Goal: Task Accomplishment & Management: Complete application form

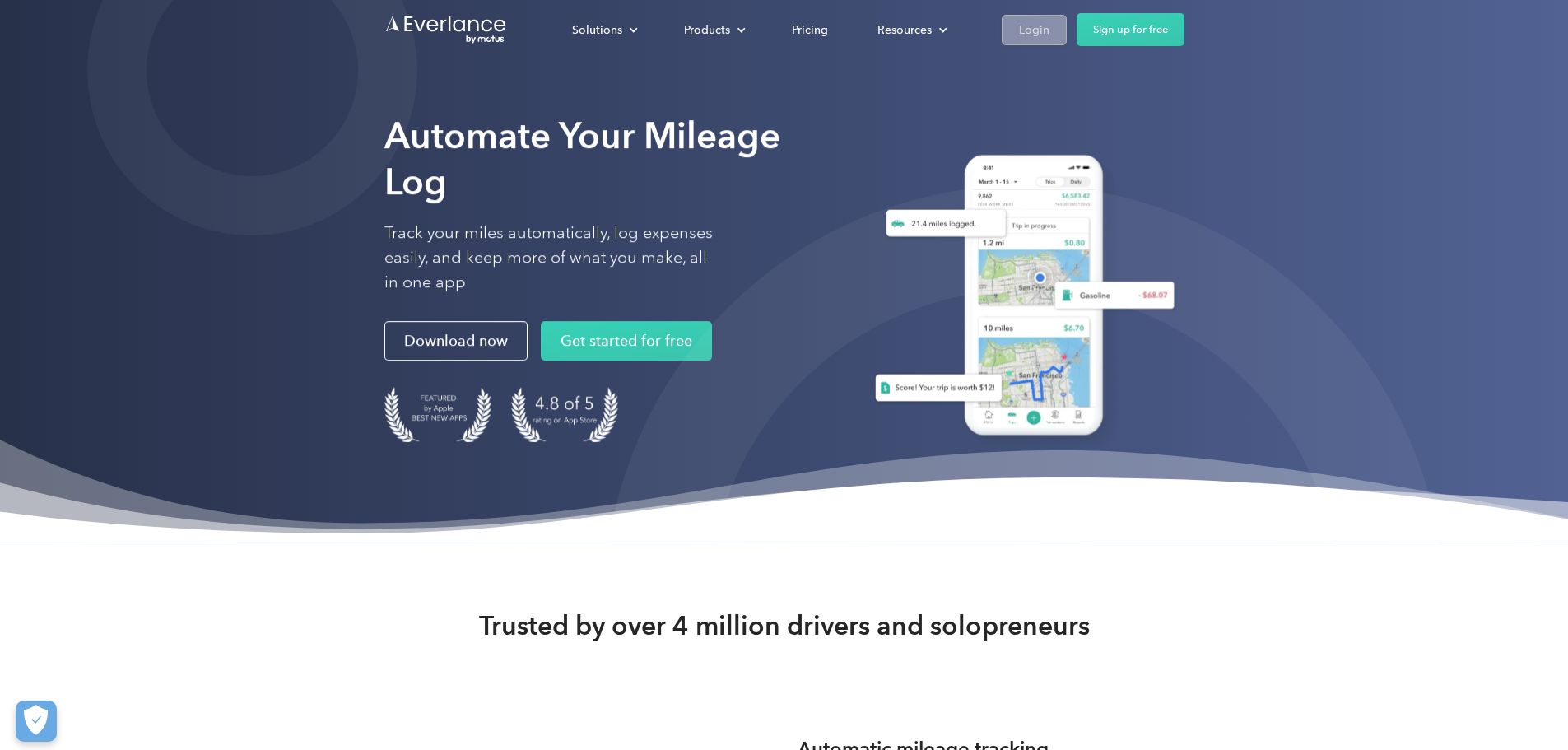
click at [1050, 34] on div "Login" at bounding box center [1034, 30] width 31 height 21
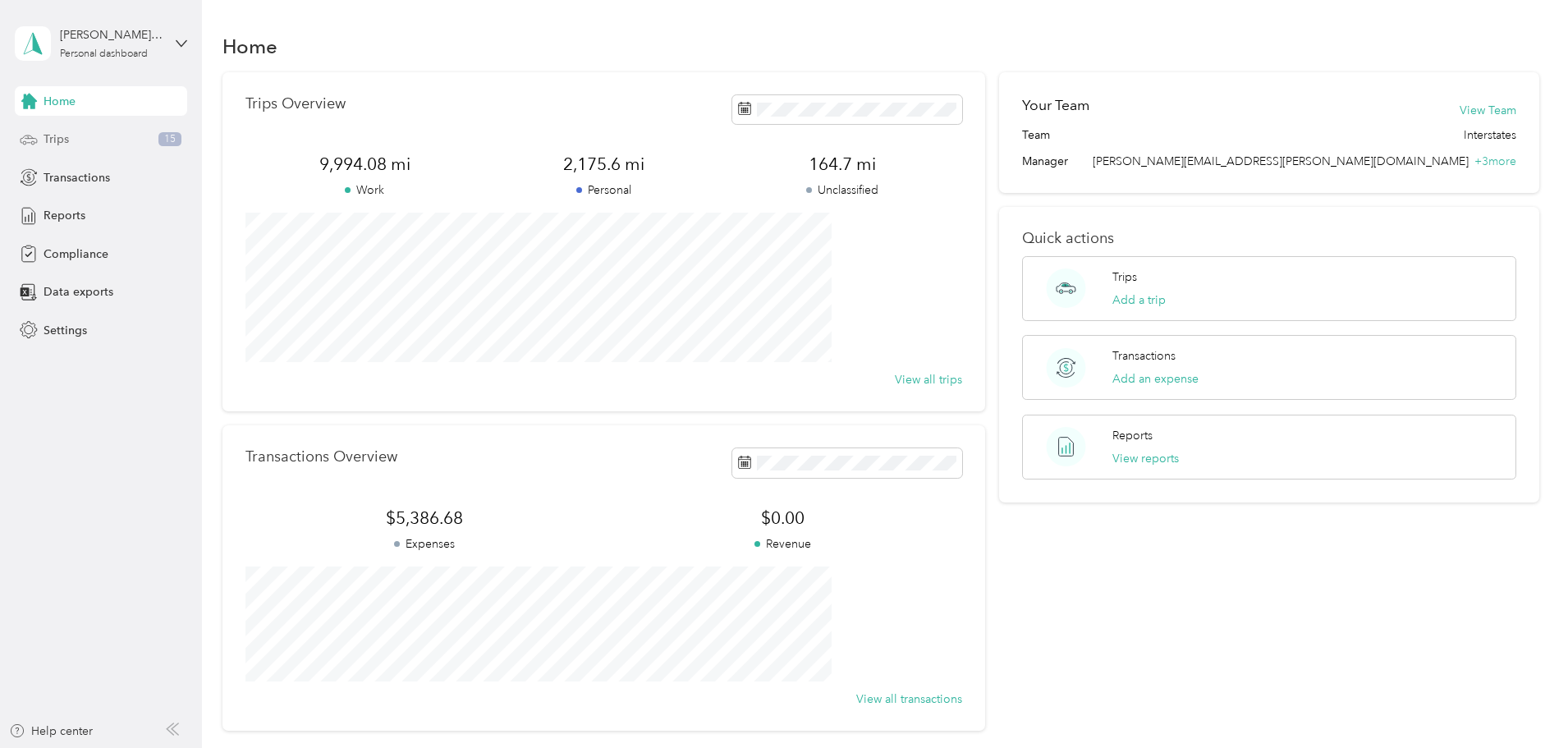
click at [92, 138] on div "Trips 15" at bounding box center [101, 140] width 172 height 30
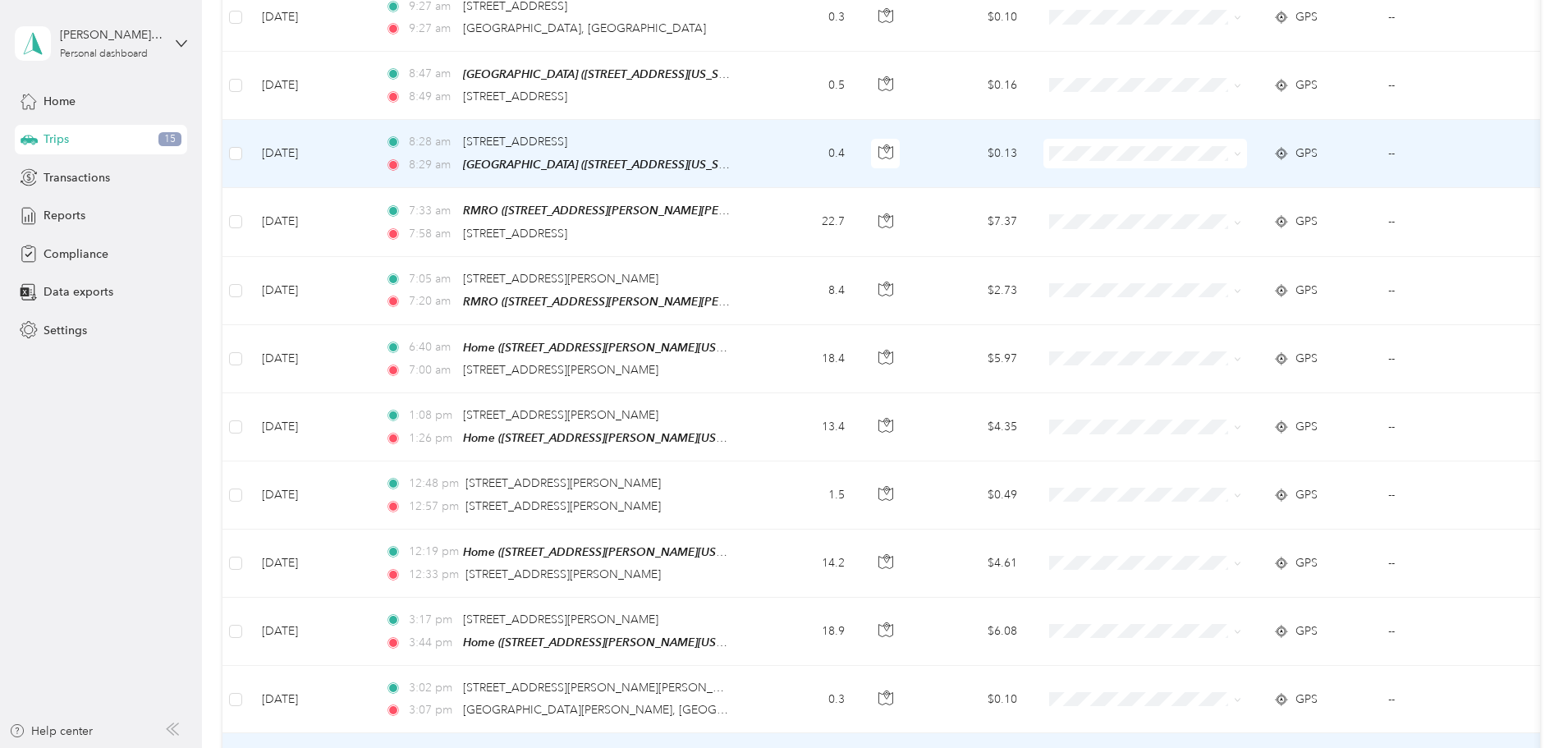
scroll to position [656, 0]
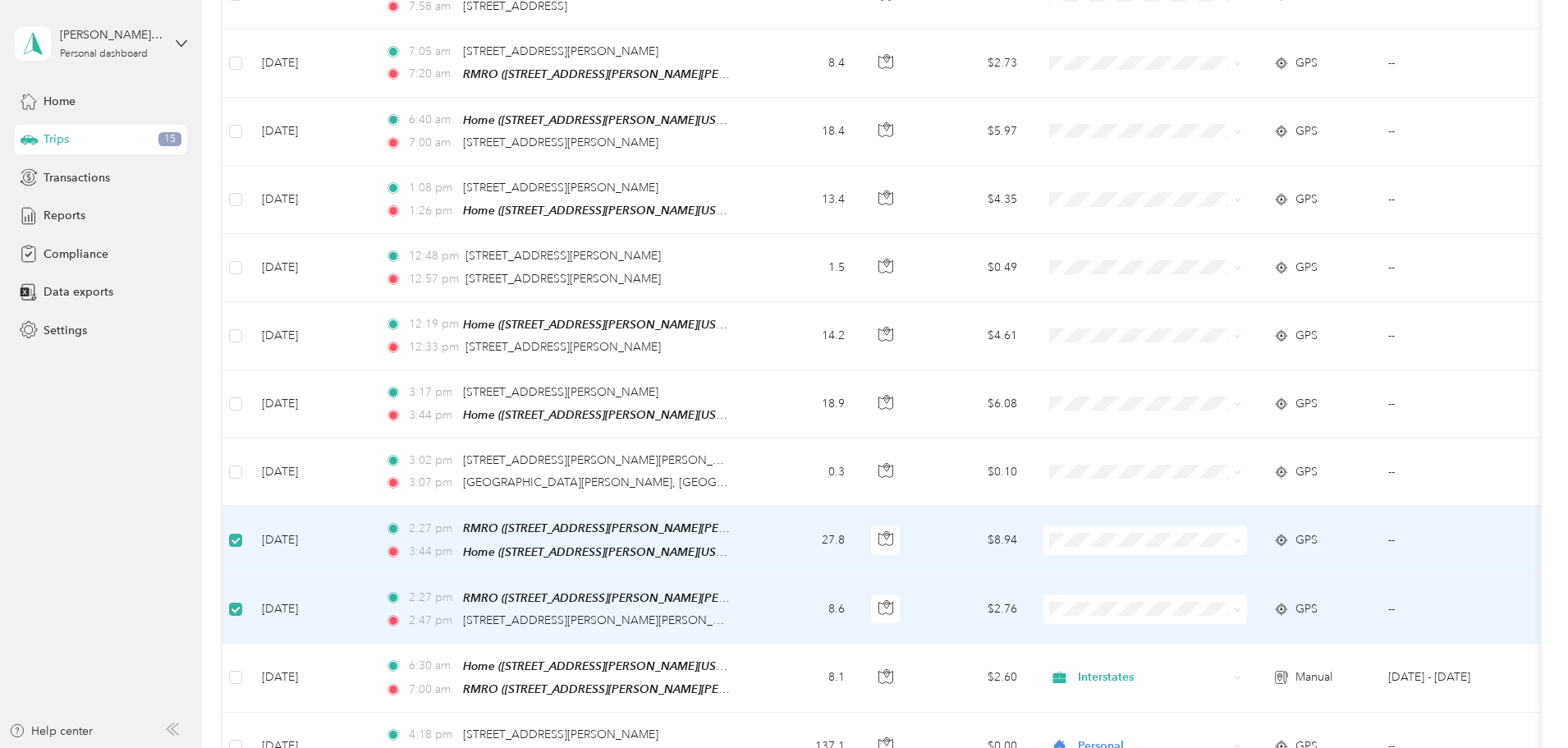
click at [1234, 559] on span "Interstates" at bounding box center [1270, 561] width 152 height 17
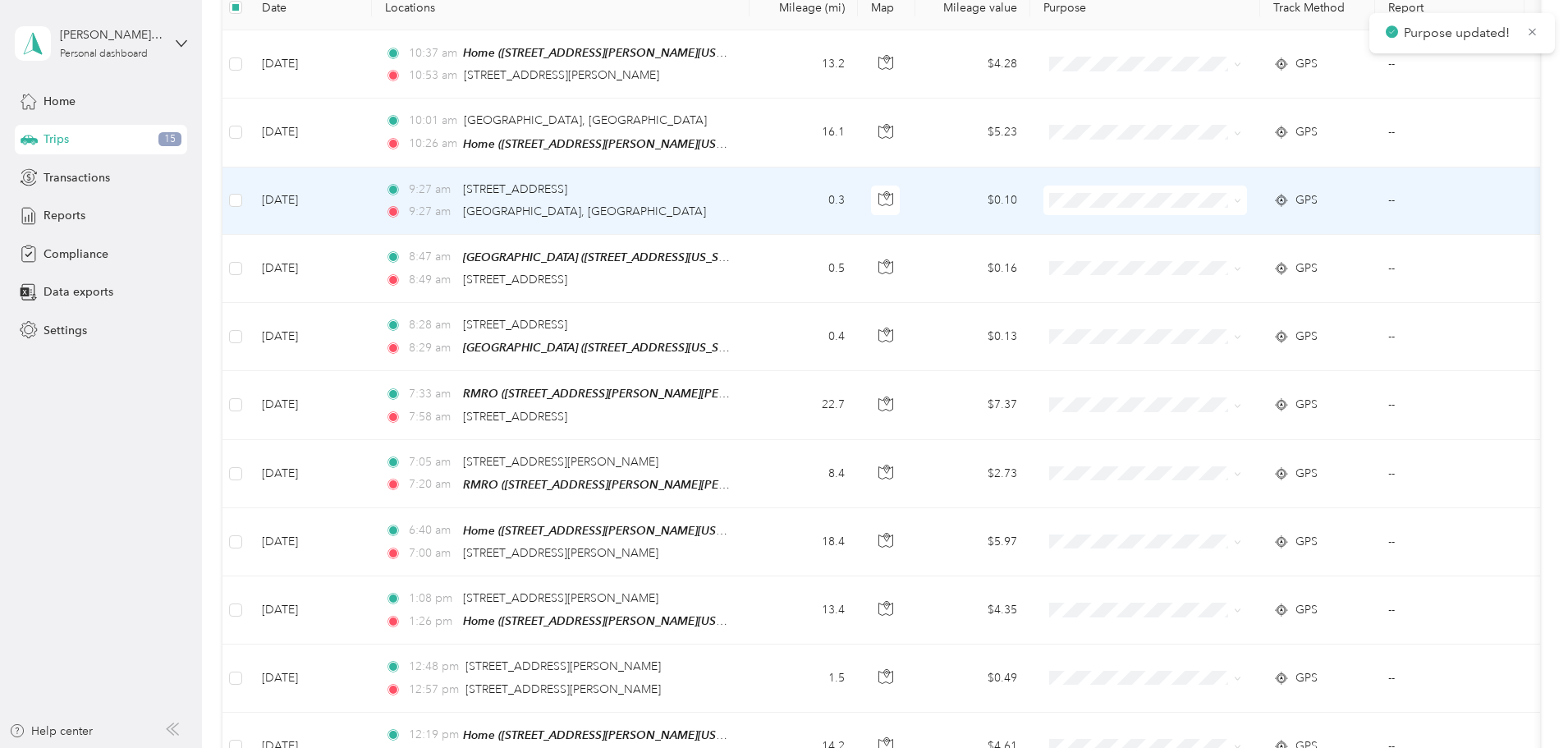
scroll to position [0, 0]
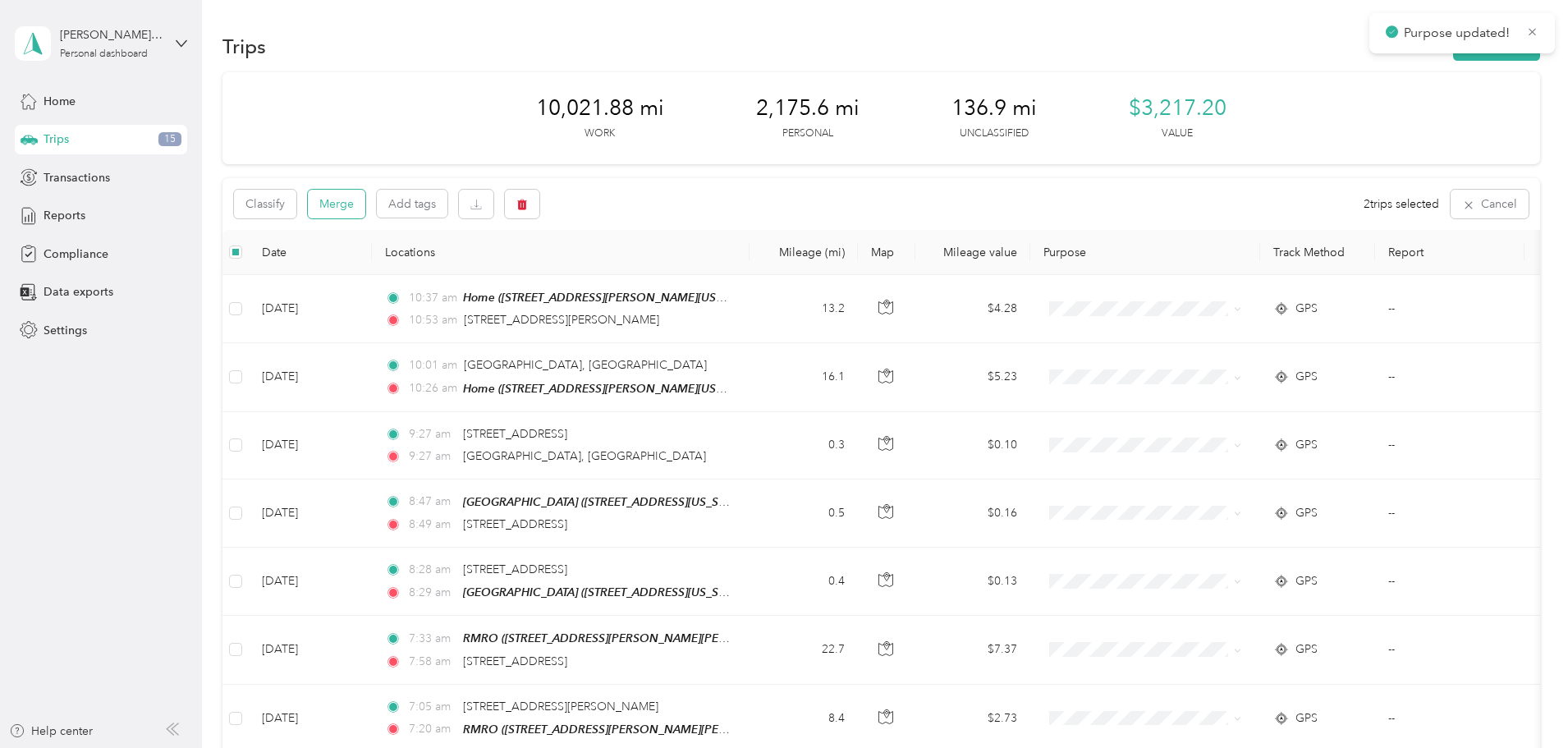
click at [365, 209] on button "Merge" at bounding box center [336, 204] width 57 height 29
click at [365, 214] on button "Merge" at bounding box center [336, 204] width 57 height 29
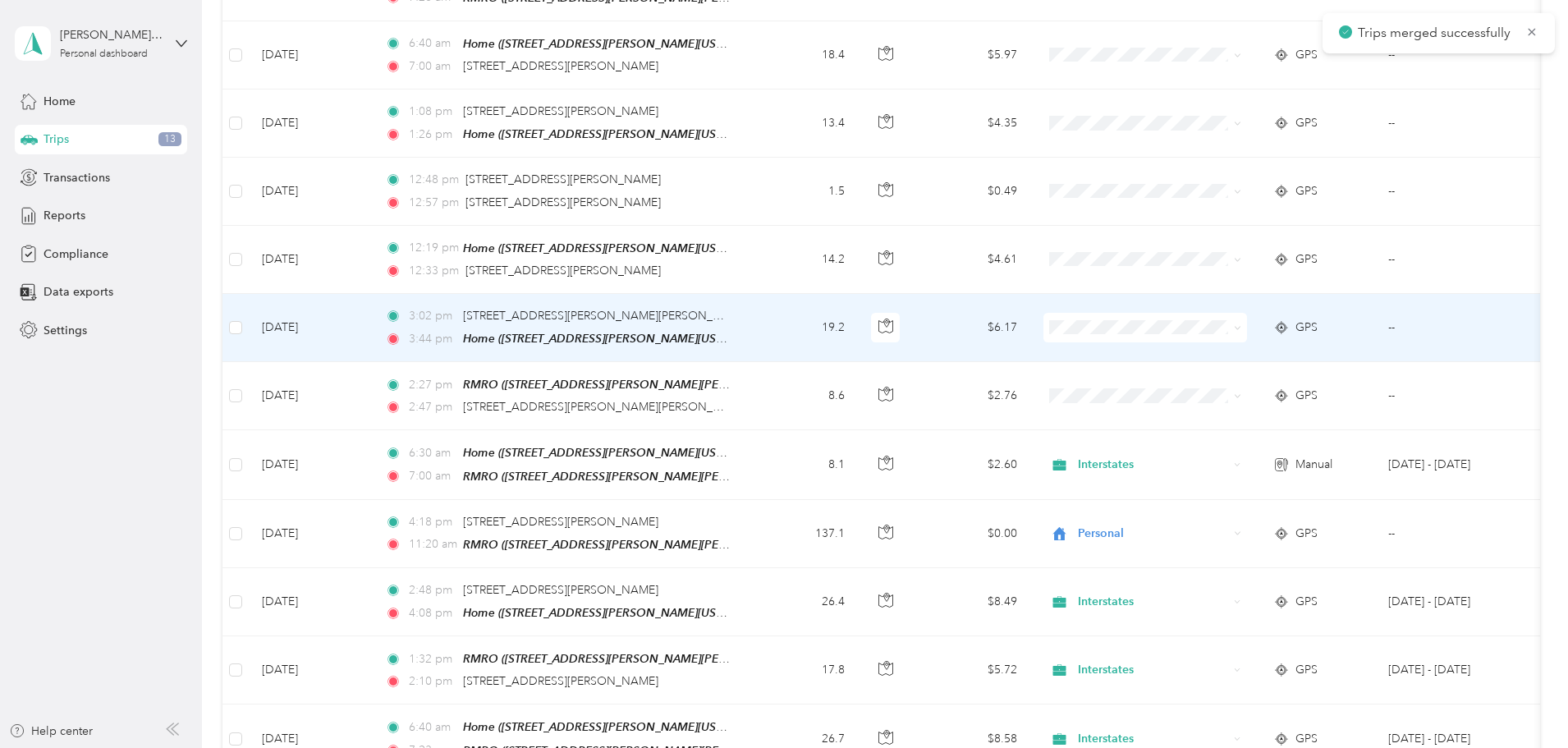
scroll to position [739, 0]
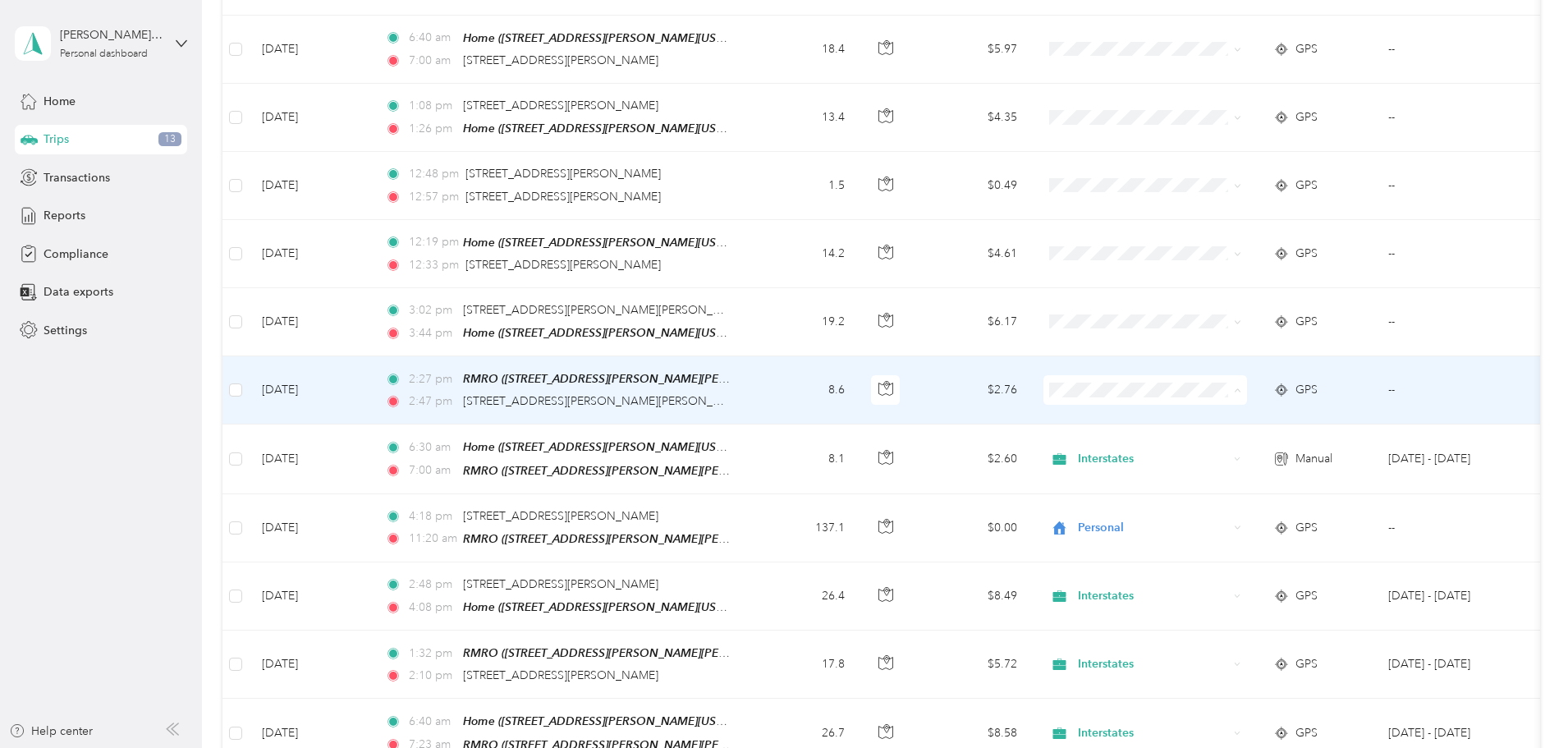
drag, startPoint x: 1197, startPoint y: 405, endPoint x: 1197, endPoint y: 396, distance: 9.0
click at [1197, 405] on span "Interstates" at bounding box center [1270, 413] width 152 height 17
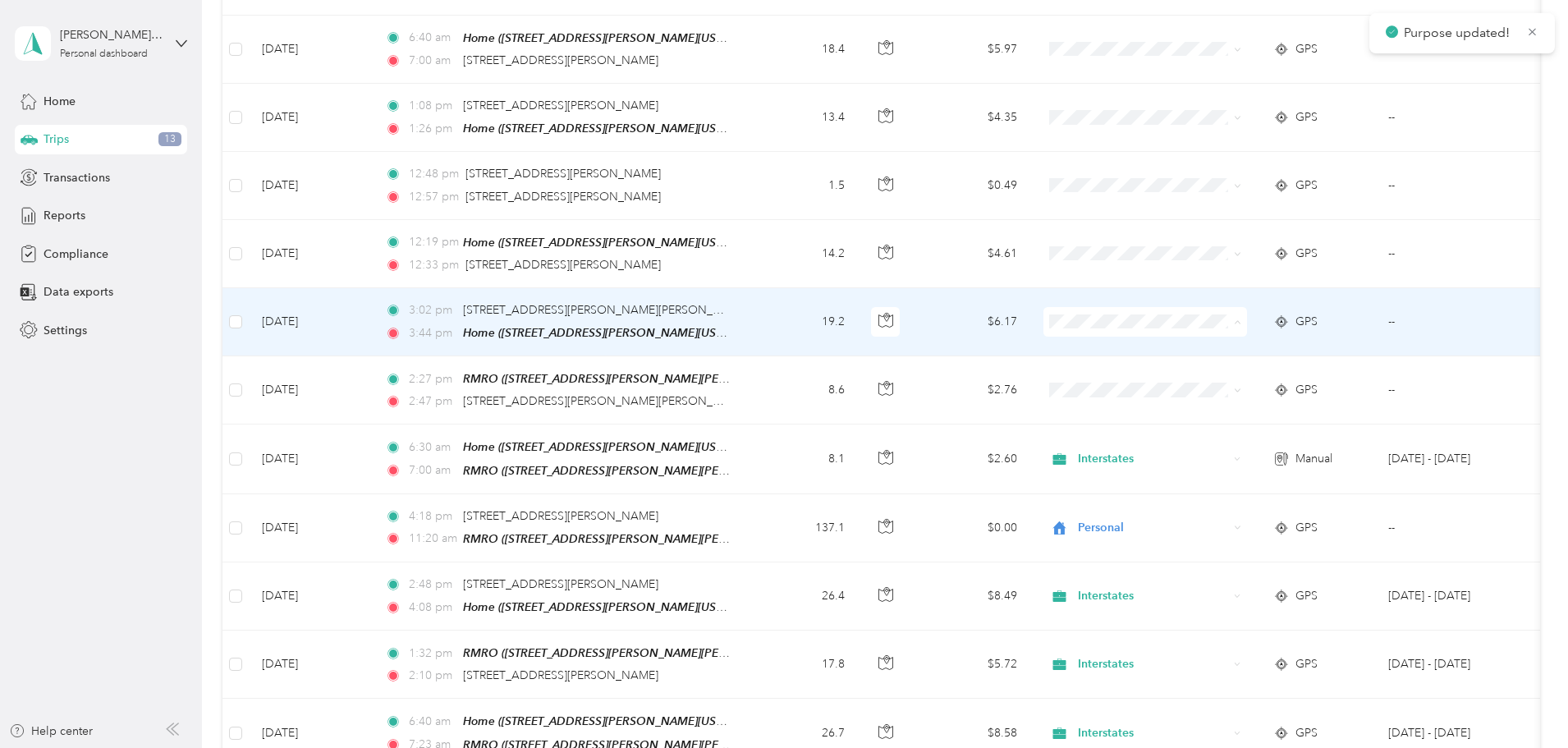
click at [1215, 343] on span "Interstates" at bounding box center [1270, 344] width 152 height 17
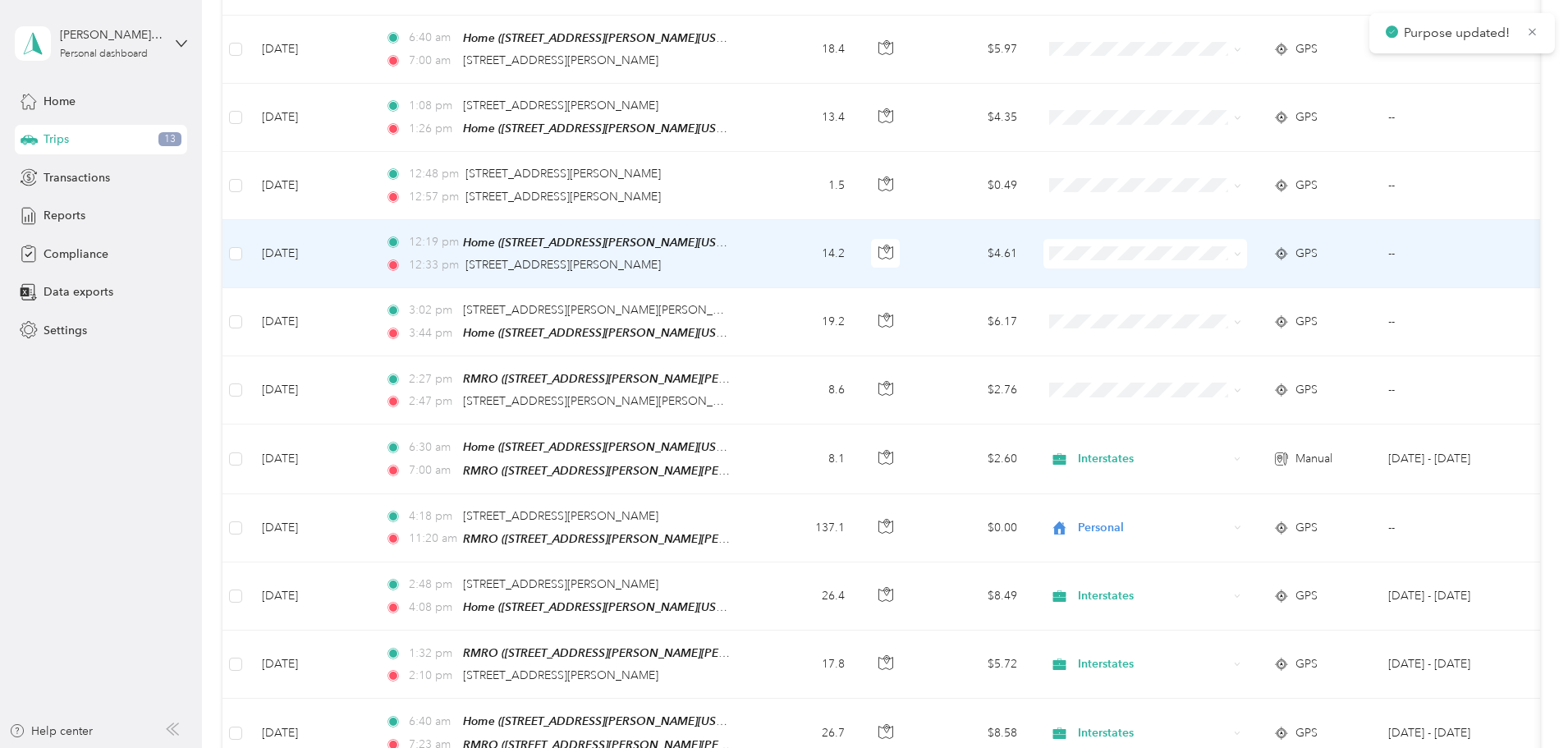
click at [248, 245] on td at bounding box center [235, 254] width 26 height 68
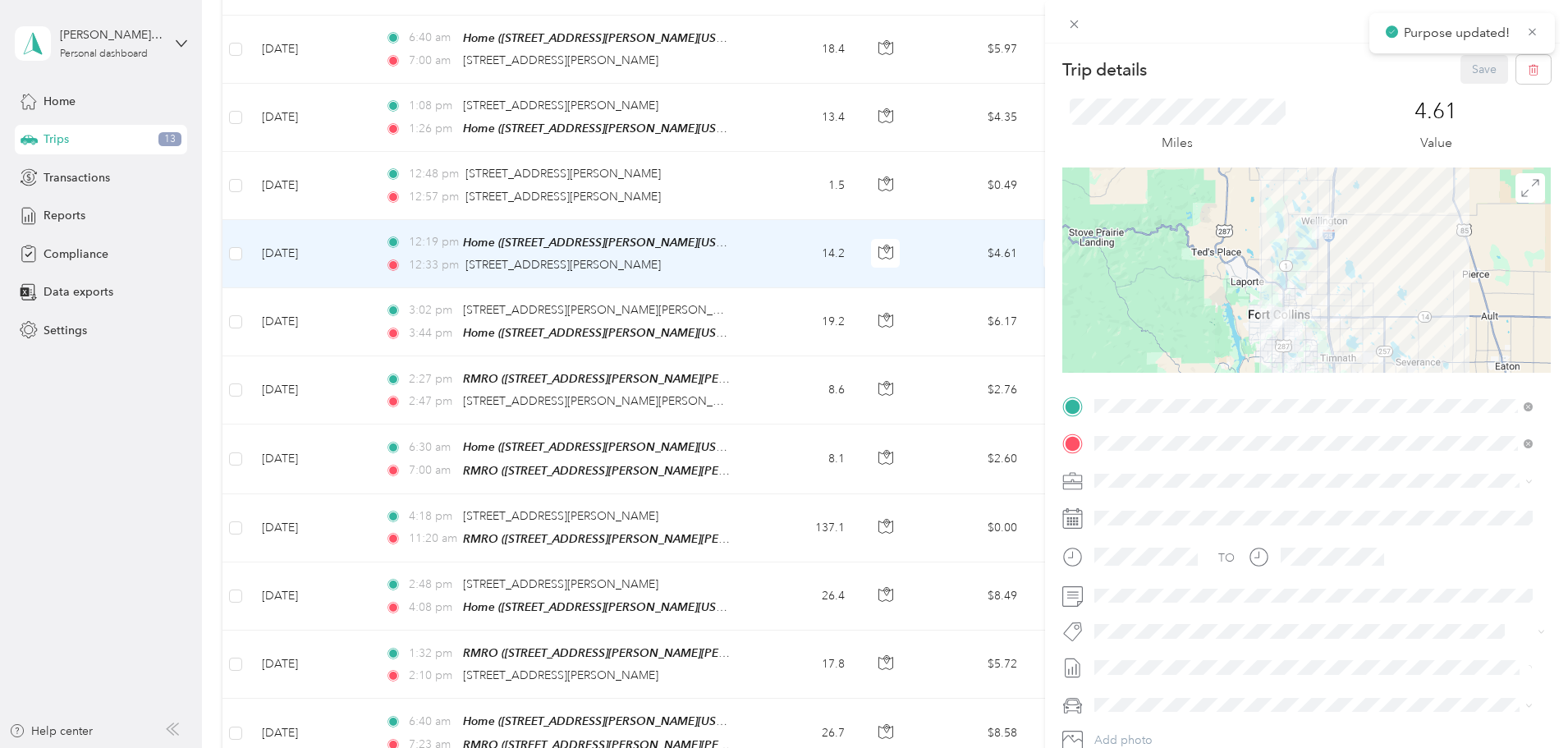
click at [345, 248] on div "Trip details Save This trip cannot be edited because it is either under review,…" at bounding box center [784, 374] width 1568 height 748
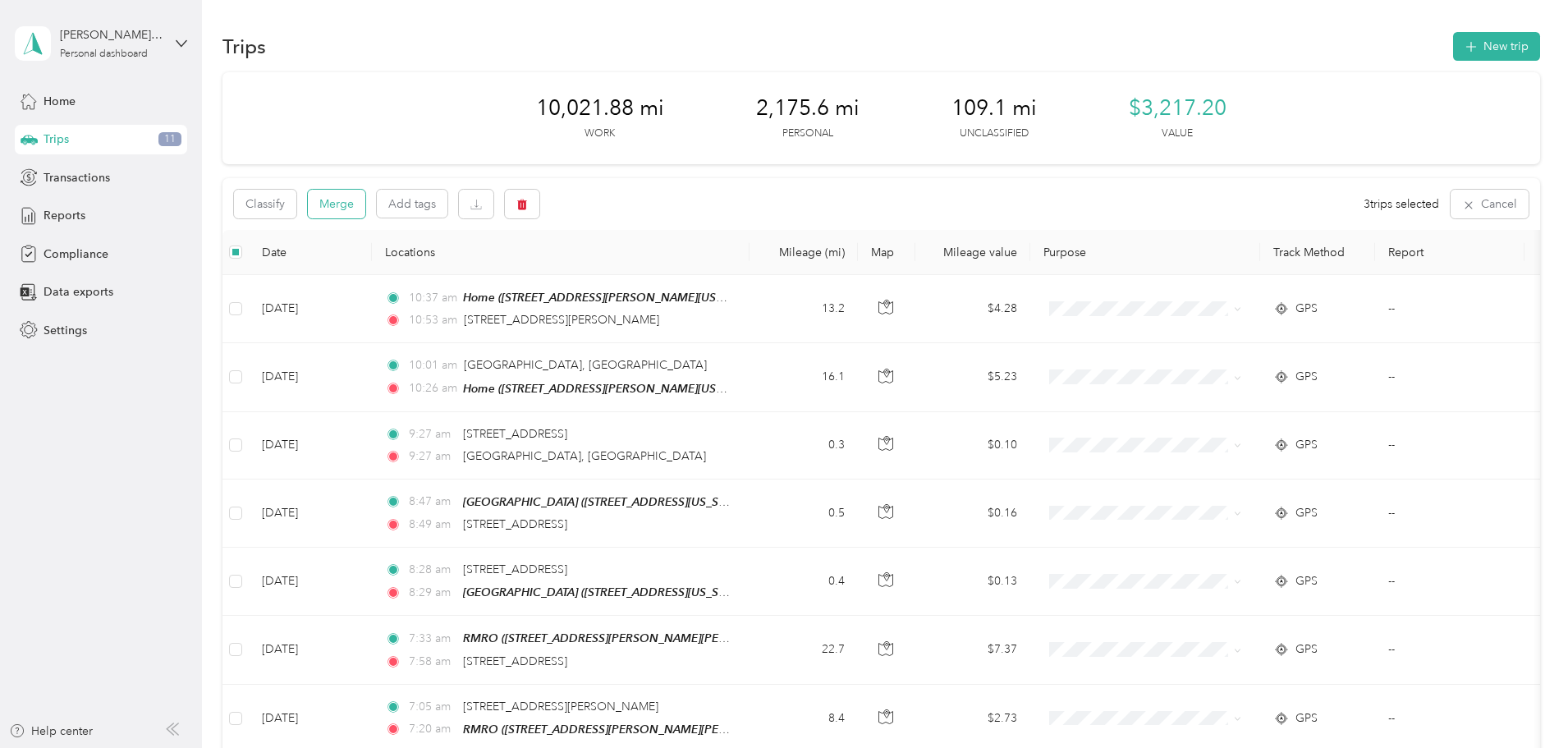
click at [365, 199] on button "Merge" at bounding box center [336, 204] width 57 height 29
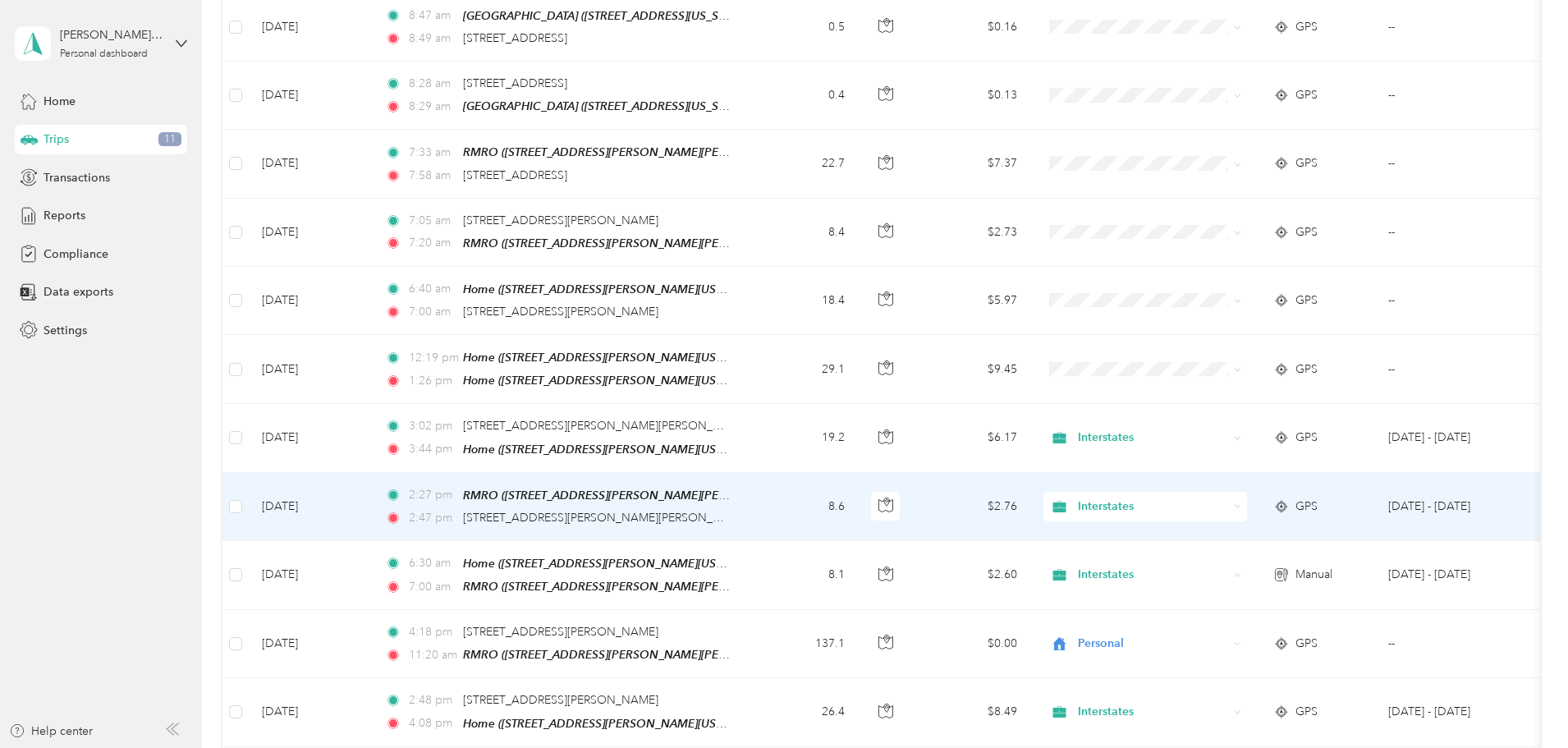
scroll to position [492, 0]
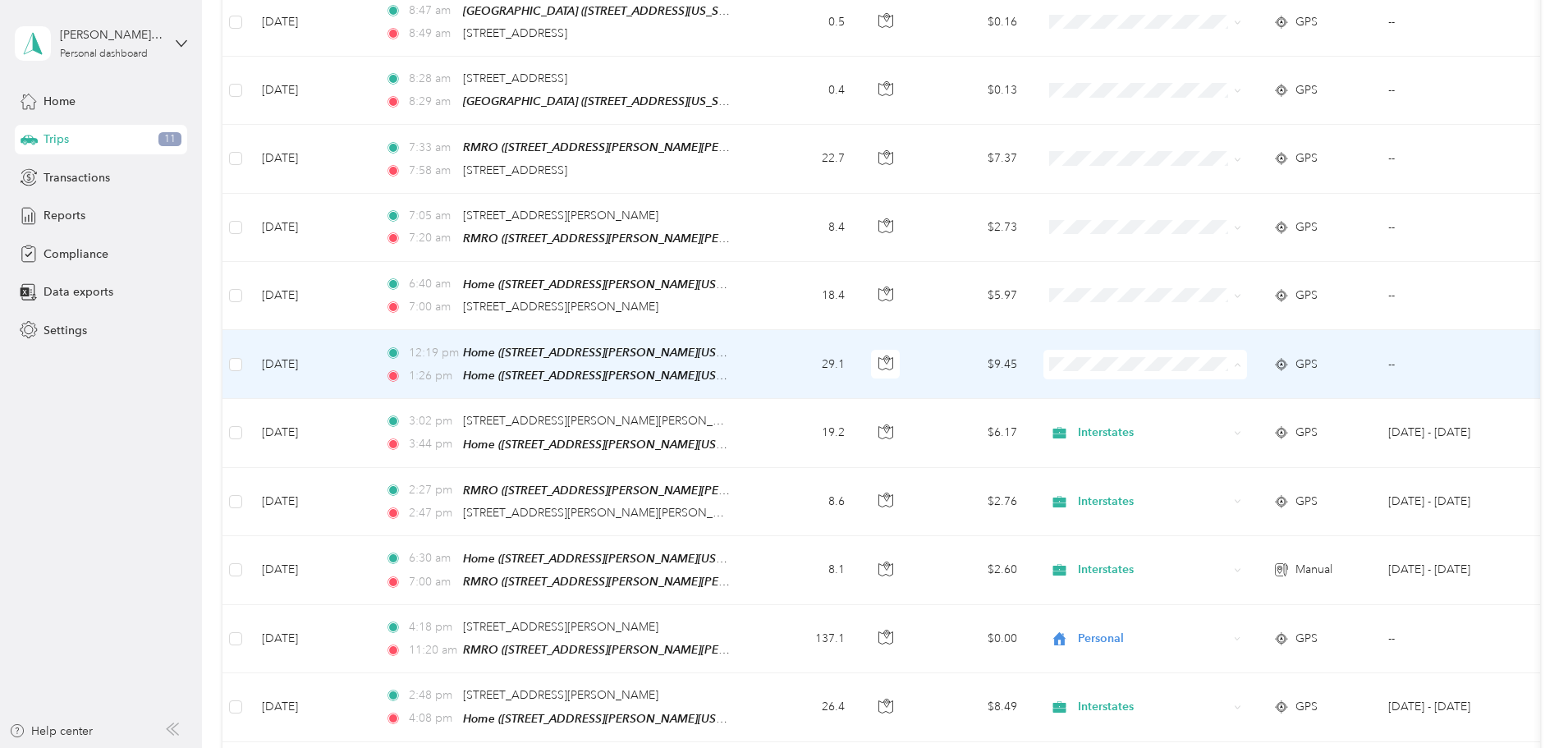
click at [1215, 415] on span "Personal" at bounding box center [1270, 417] width 152 height 17
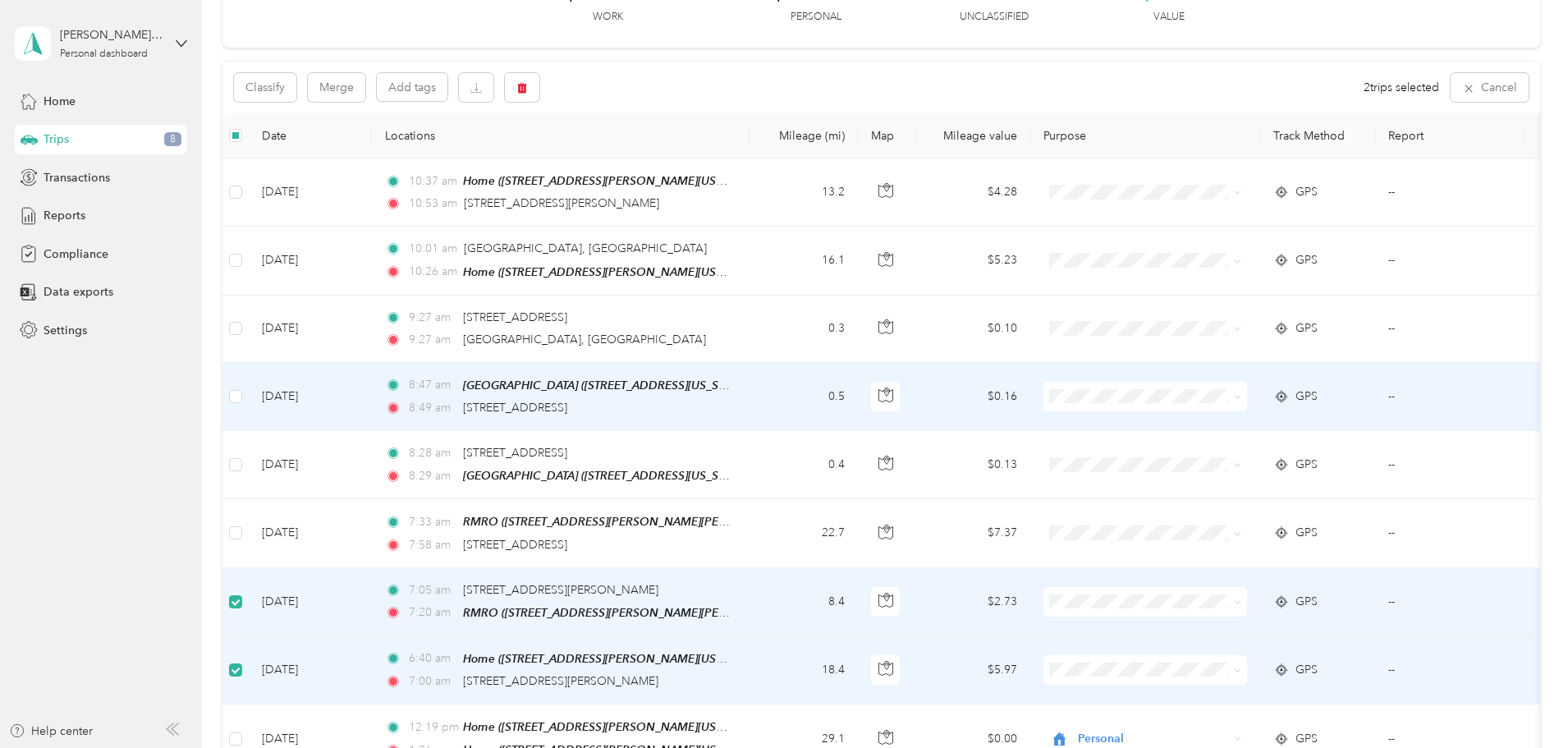
scroll to position [81, 0]
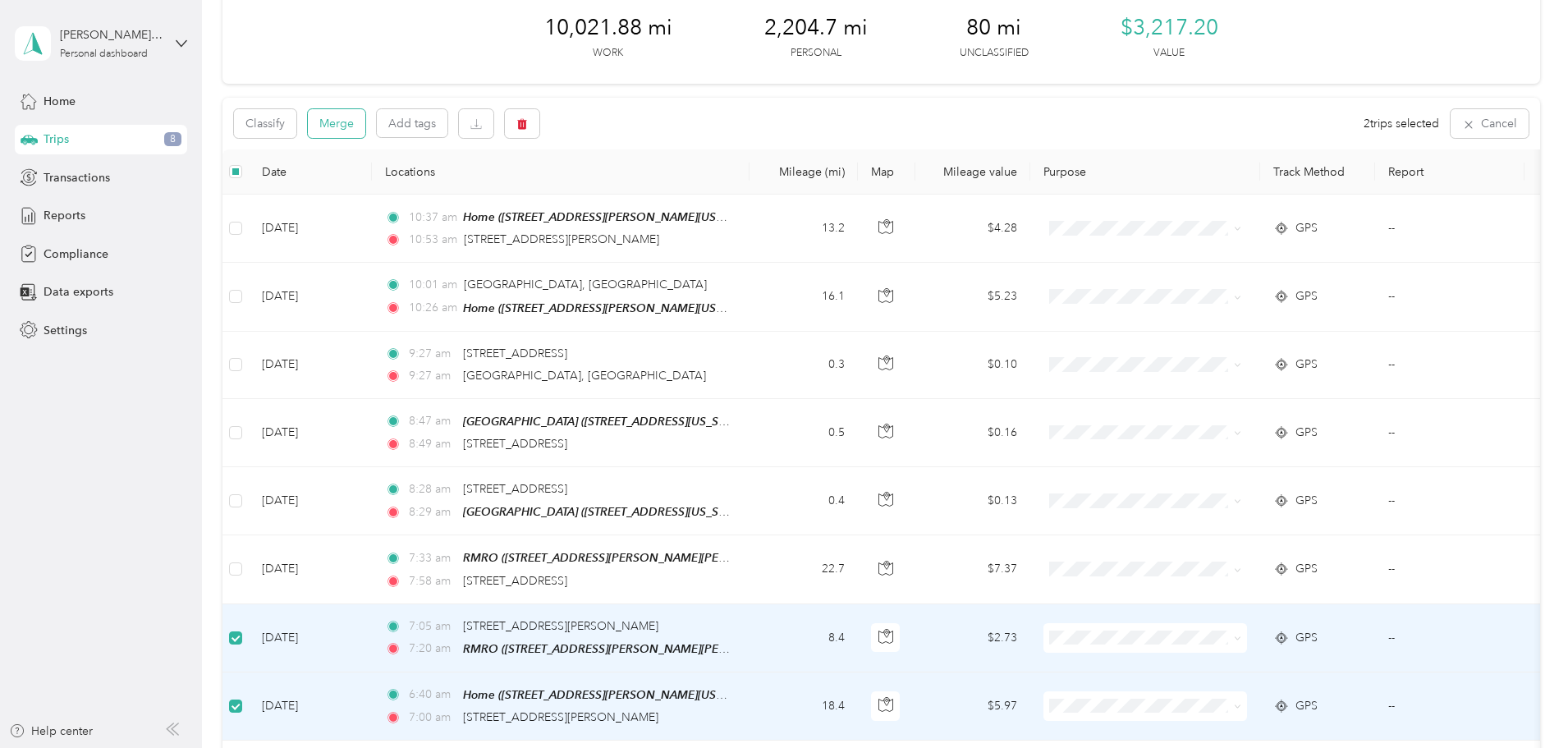
click at [365, 121] on button "Merge" at bounding box center [336, 123] width 57 height 29
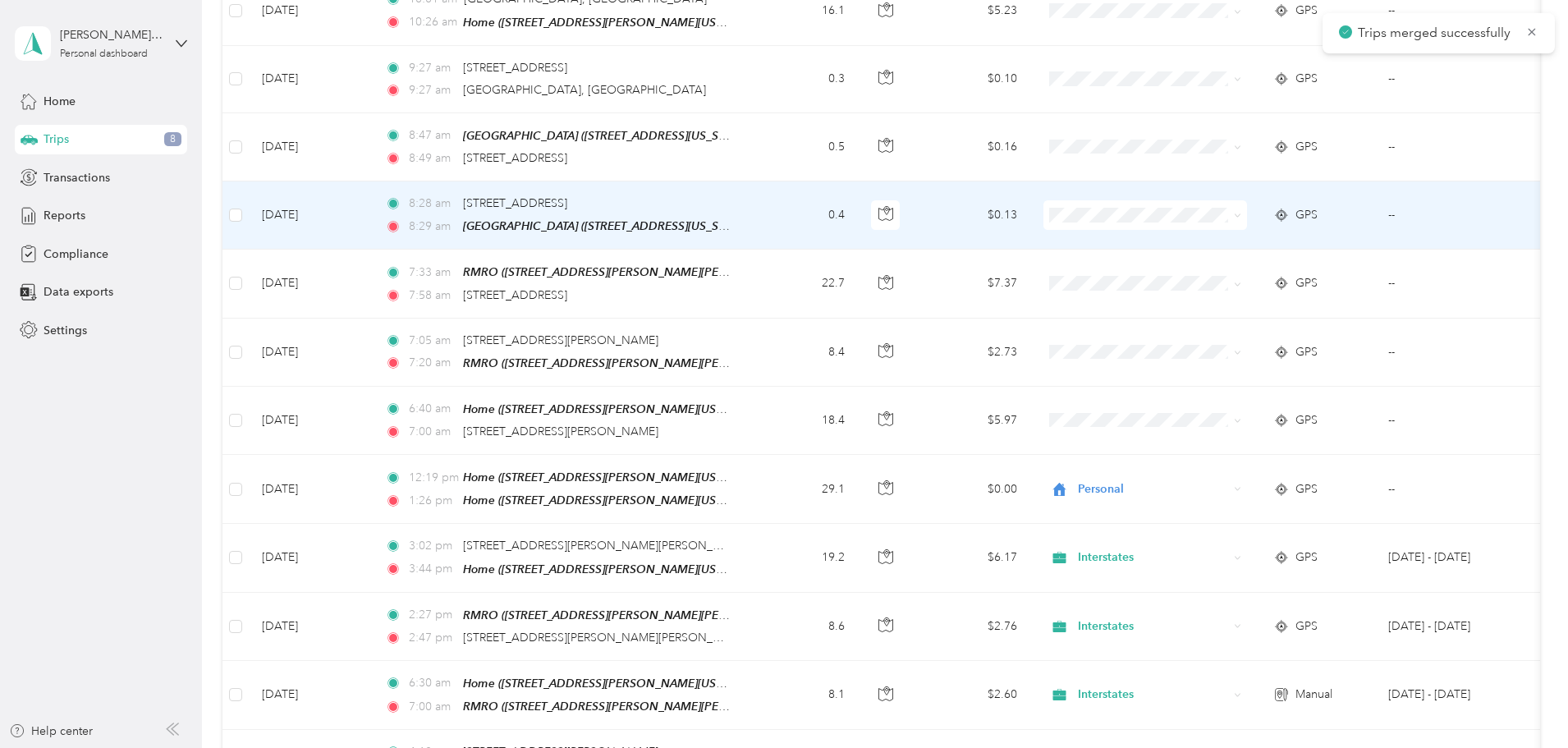
scroll to position [409, 0]
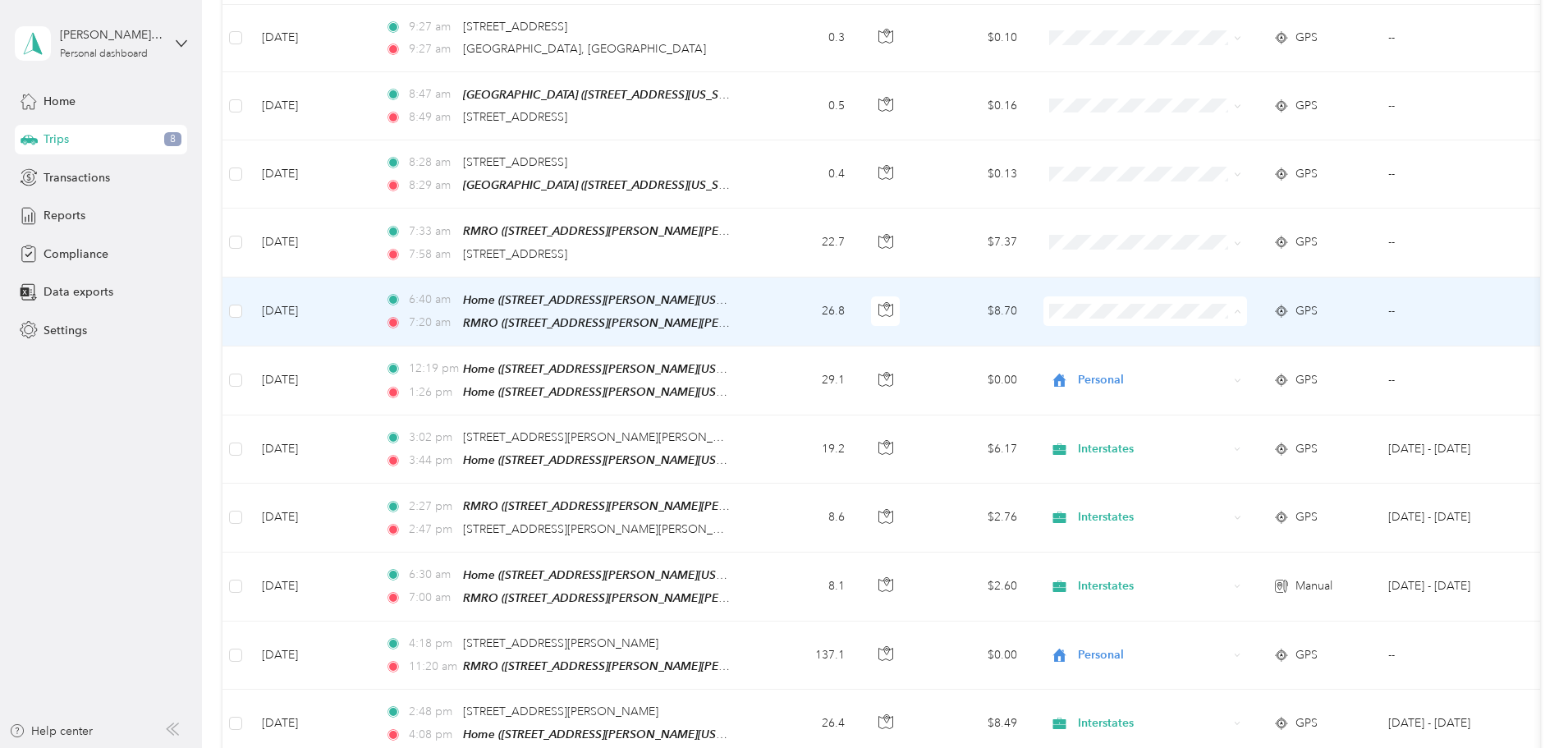
click at [1234, 334] on span "Interstates" at bounding box center [1270, 336] width 152 height 17
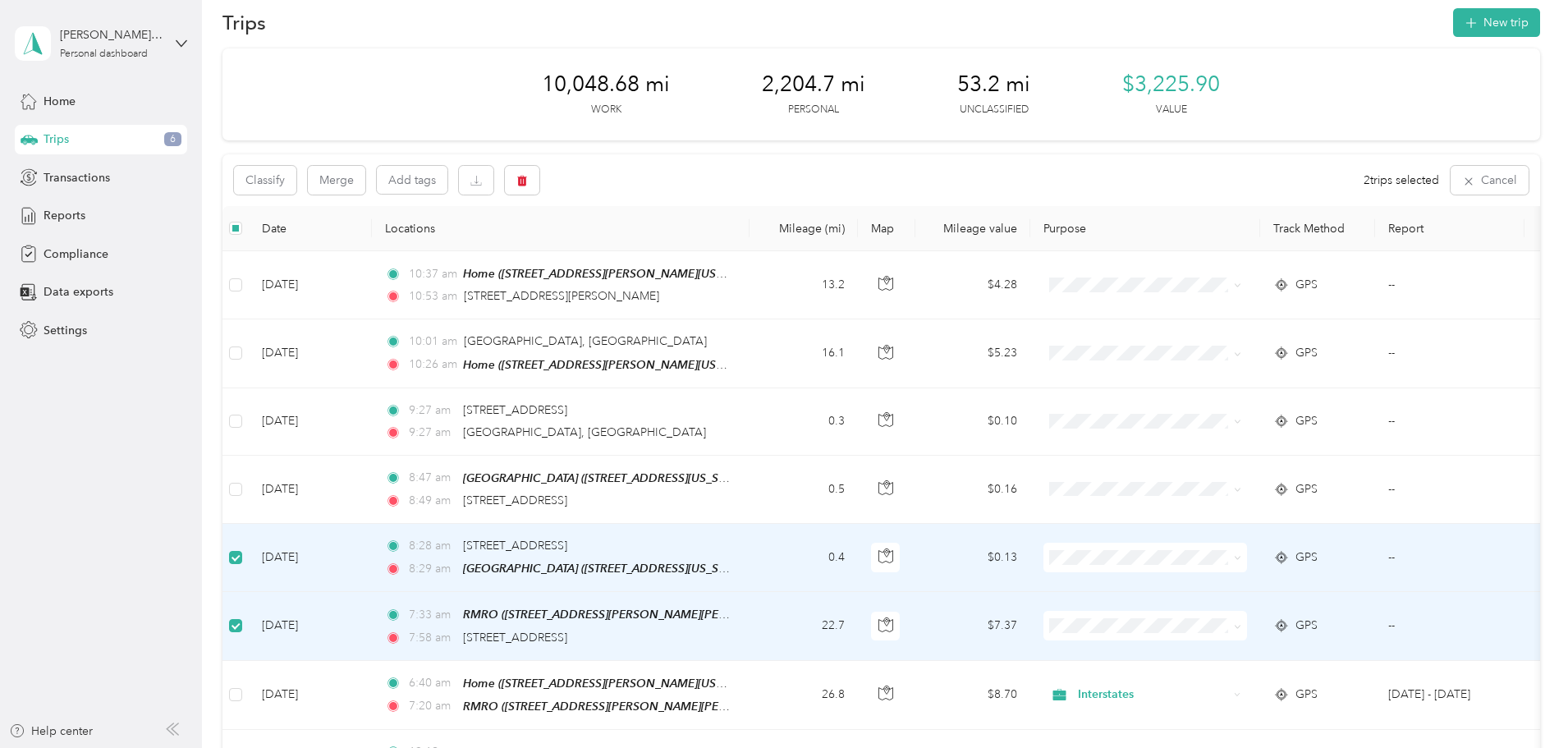
scroll to position [0, 0]
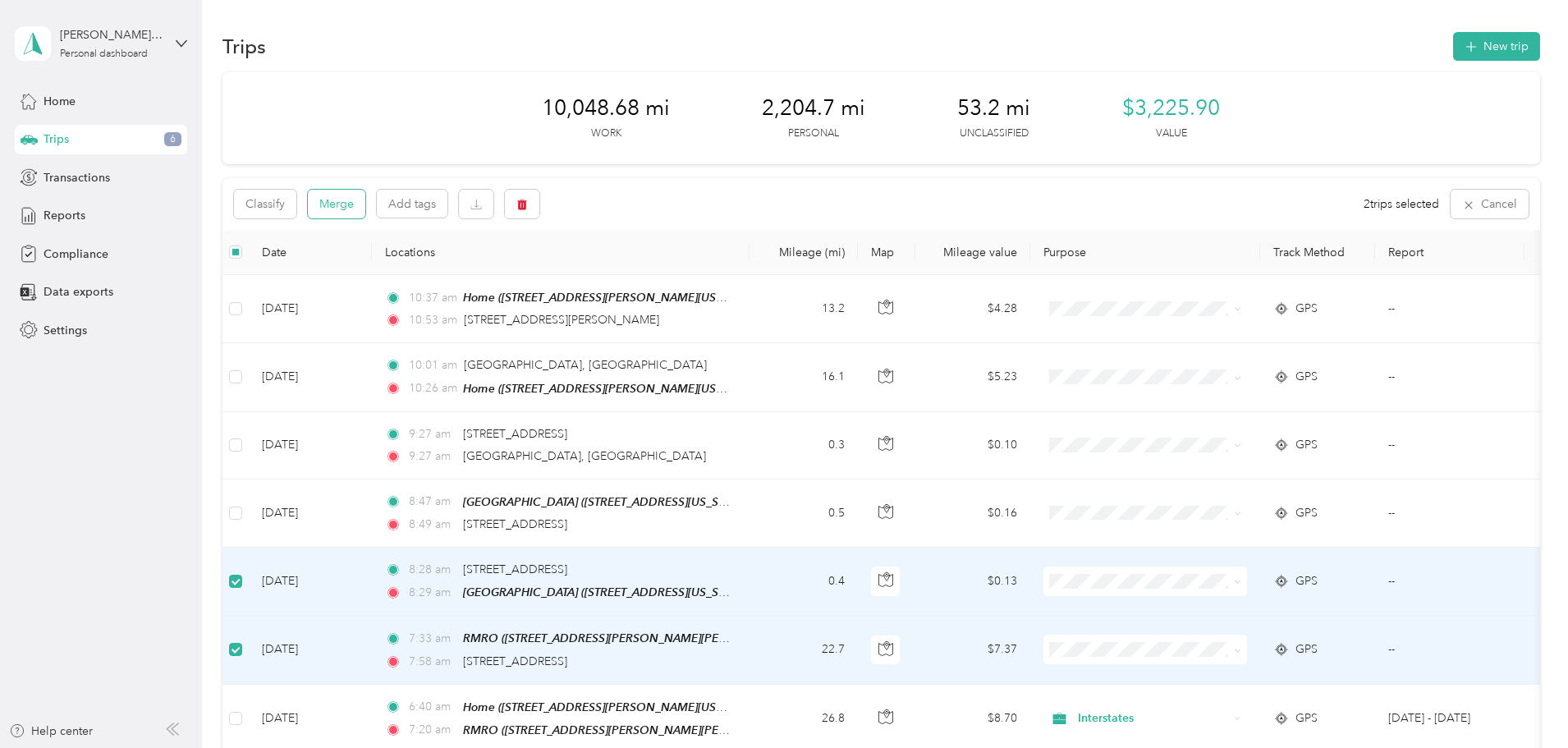
click at [365, 205] on button "Merge" at bounding box center [336, 204] width 57 height 29
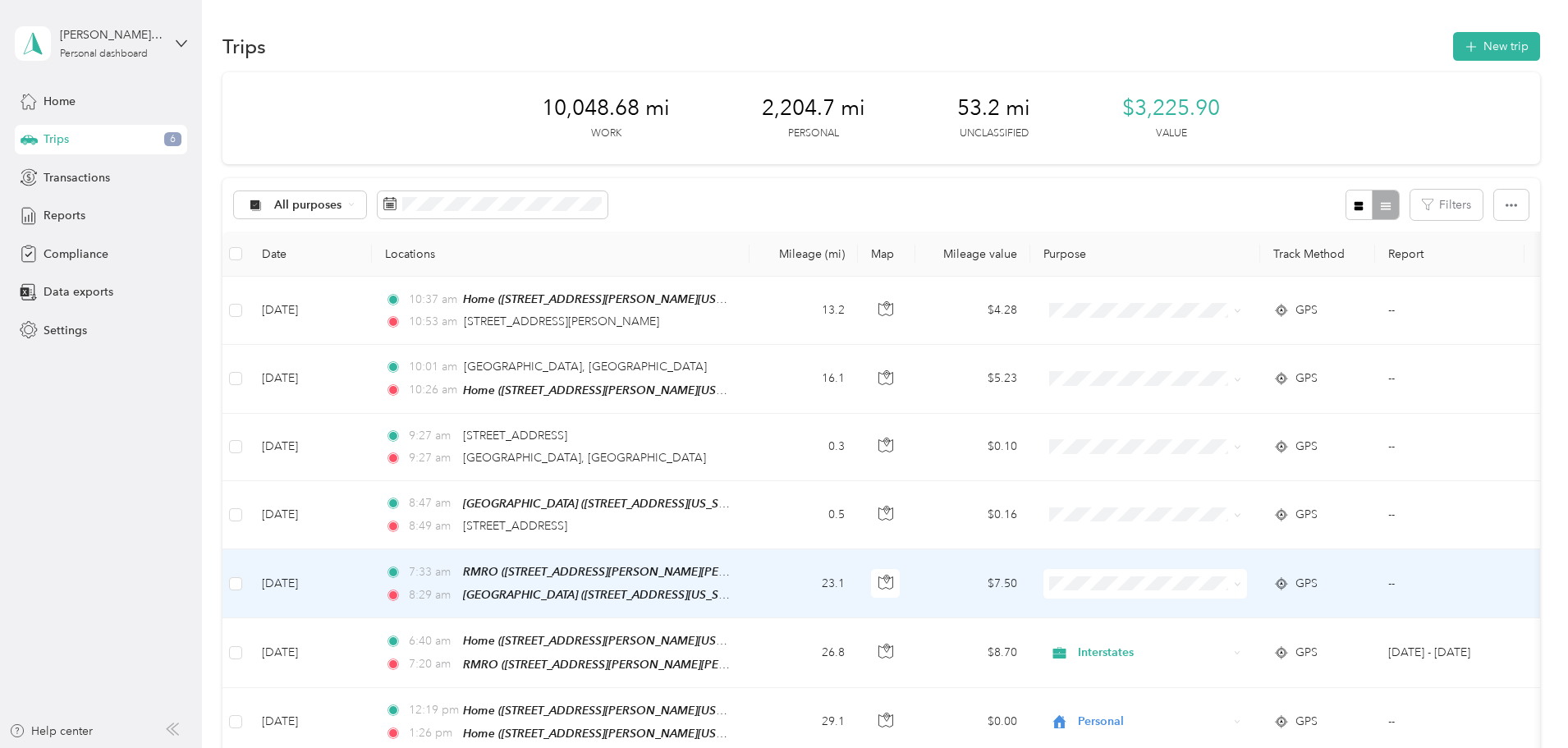
click at [1223, 606] on span "Interstates" at bounding box center [1270, 610] width 152 height 17
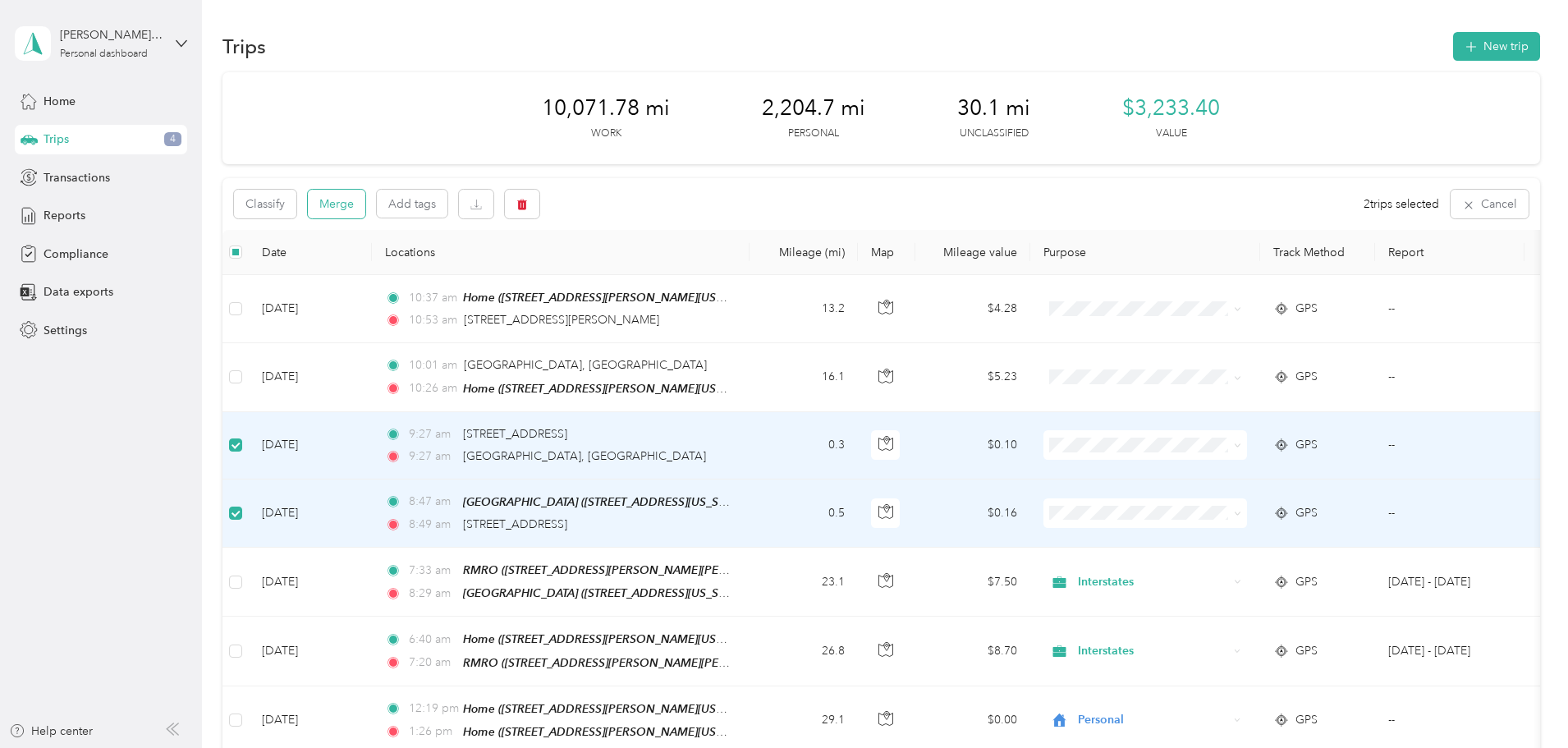
click at [365, 205] on button "Merge" at bounding box center [336, 204] width 57 height 29
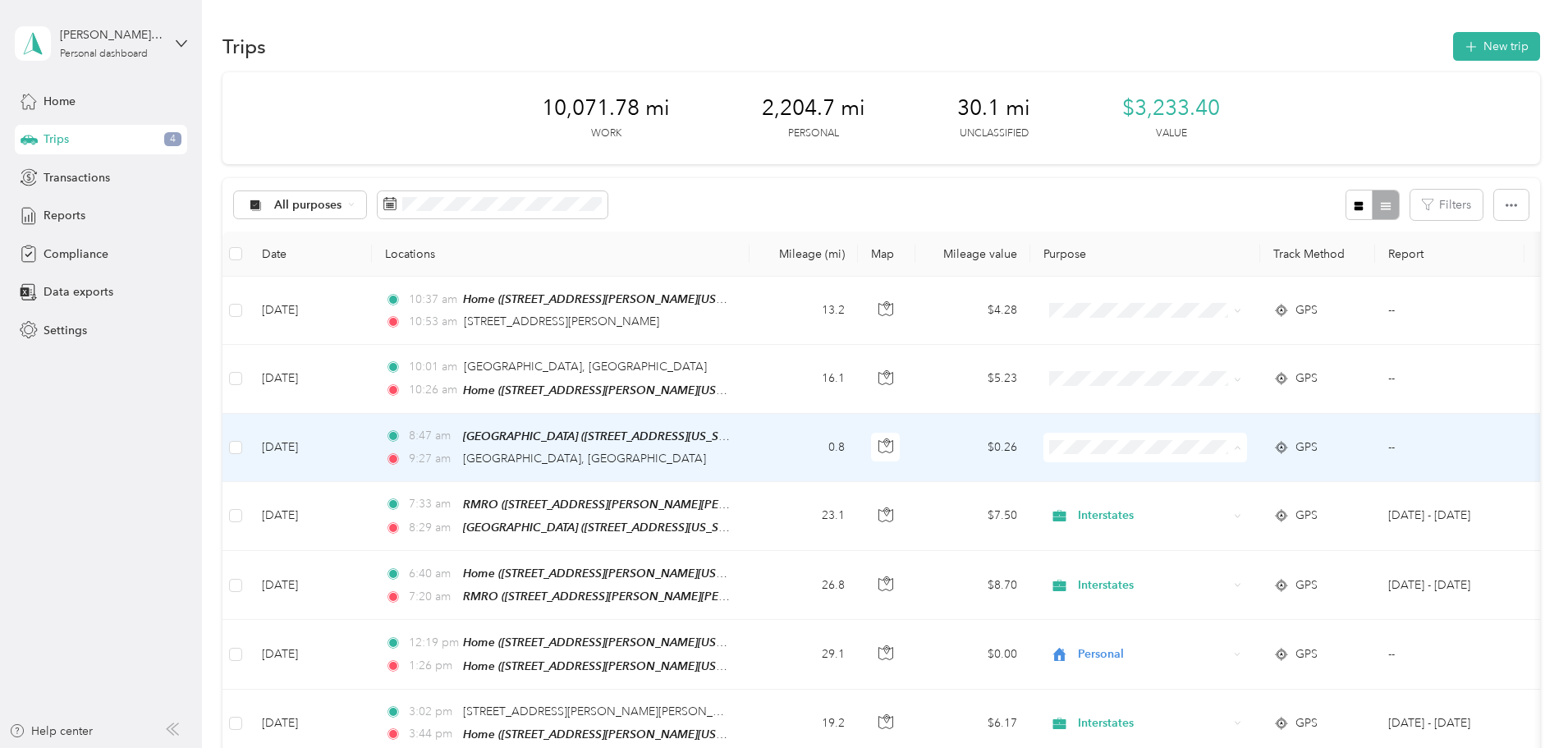
click at [730, 452] on div "9:27 am Wellington, [GEOGRAPHIC_DATA]" at bounding box center [557, 459] width 344 height 18
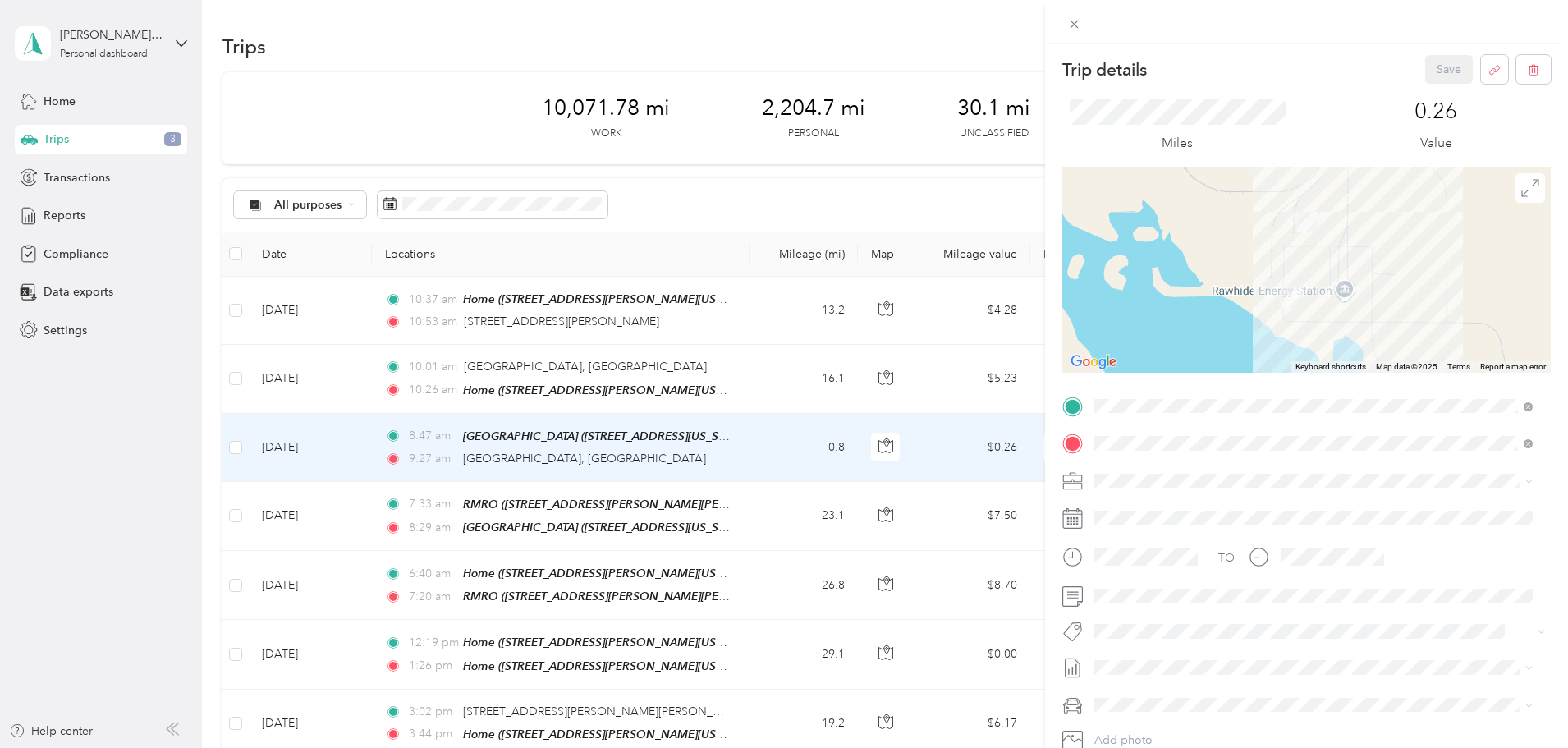
click at [297, 471] on div "Trip details Save This trip cannot be edited because it is either under review,…" at bounding box center [784, 374] width 1568 height 748
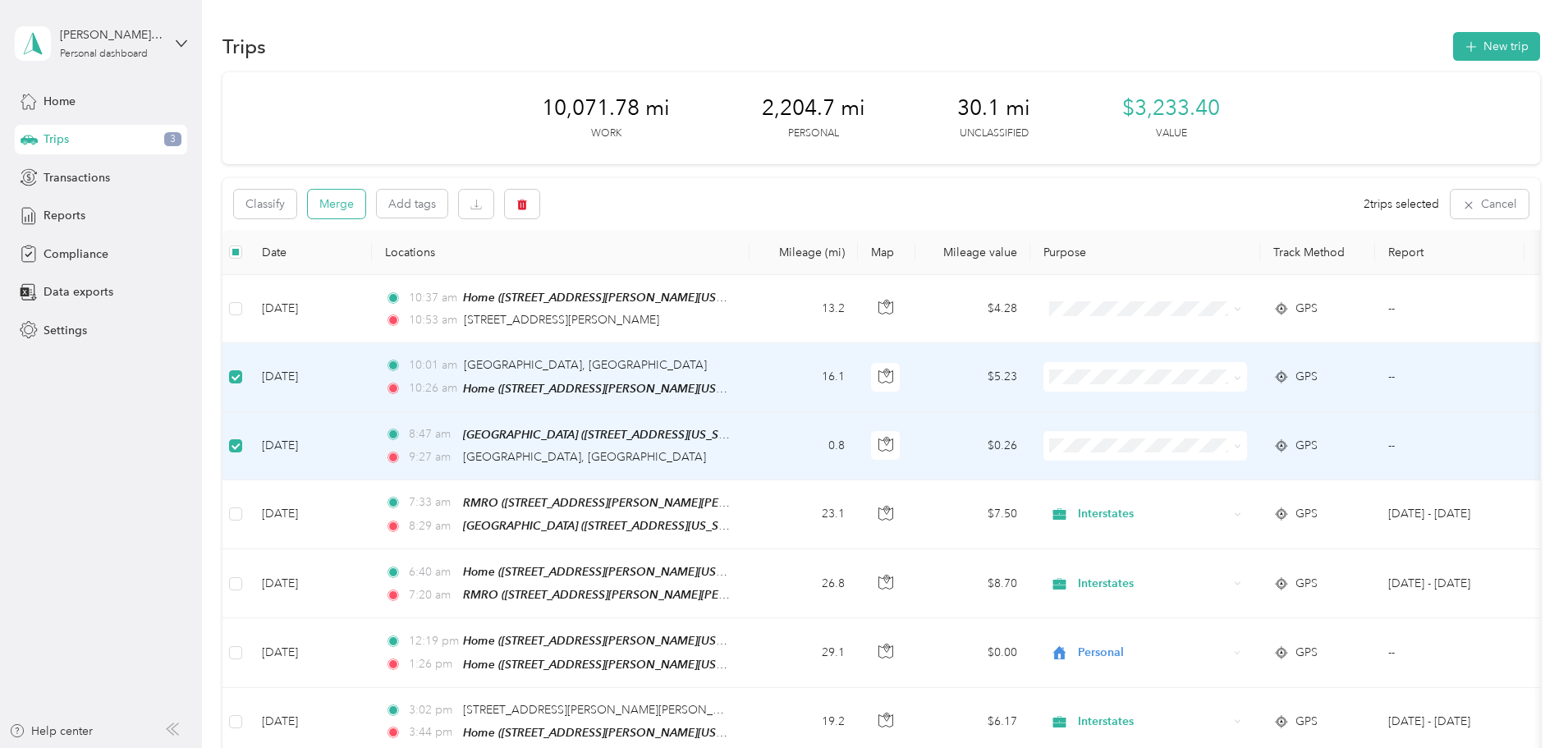
click at [365, 209] on button "Merge" at bounding box center [336, 204] width 57 height 29
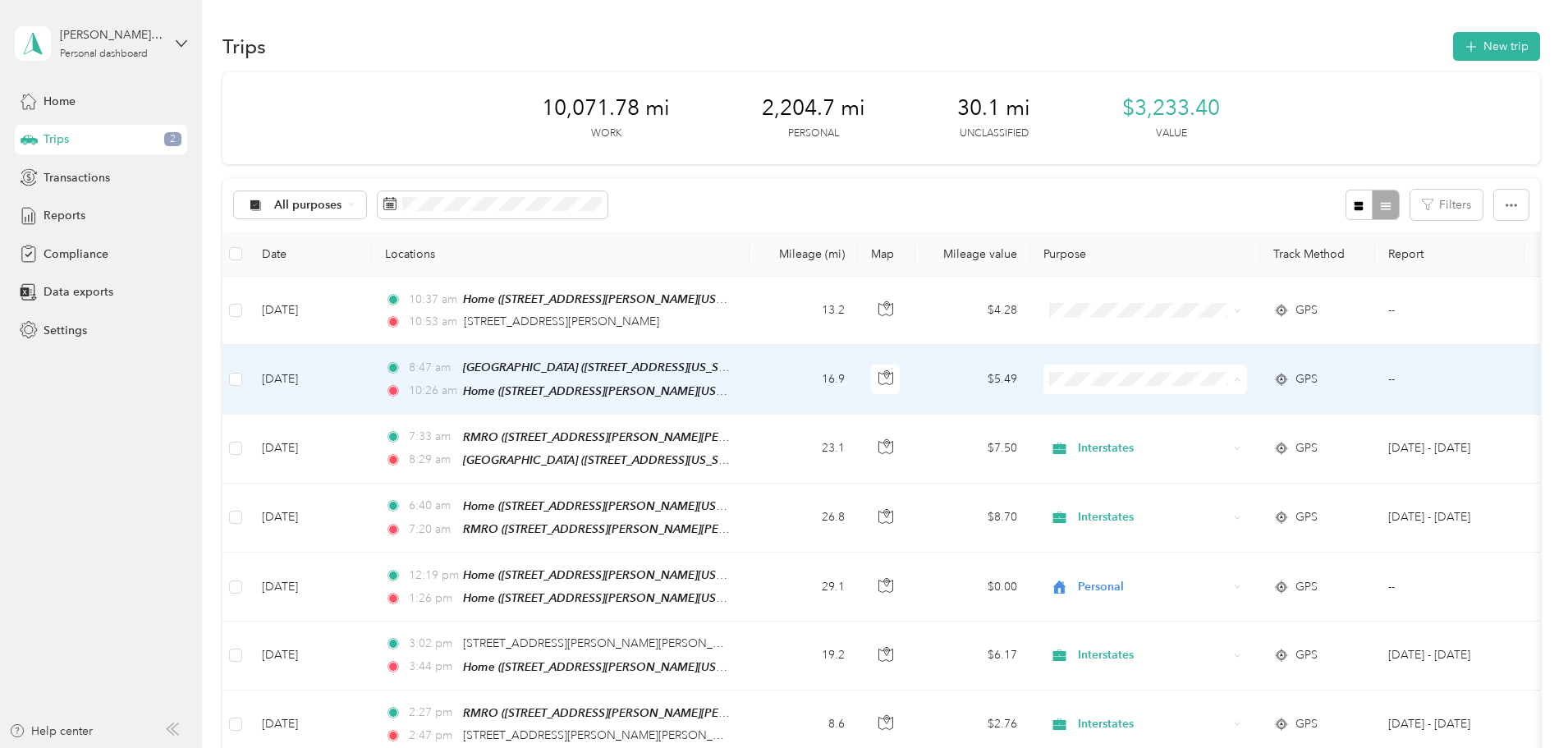
click at [1194, 413] on li "Interstates" at bounding box center [1254, 409] width 204 height 29
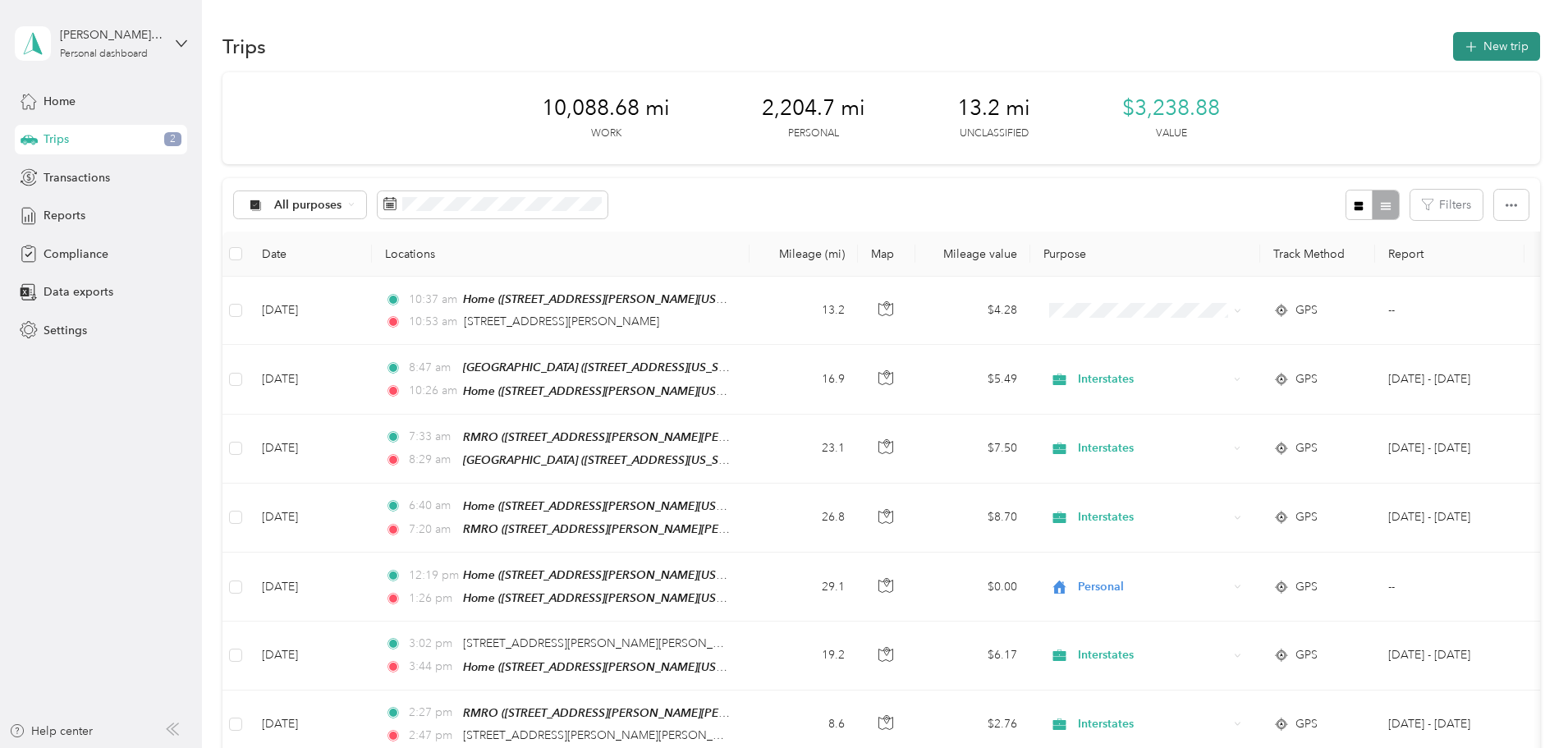
click at [1453, 48] on button "New trip" at bounding box center [1496, 46] width 87 height 29
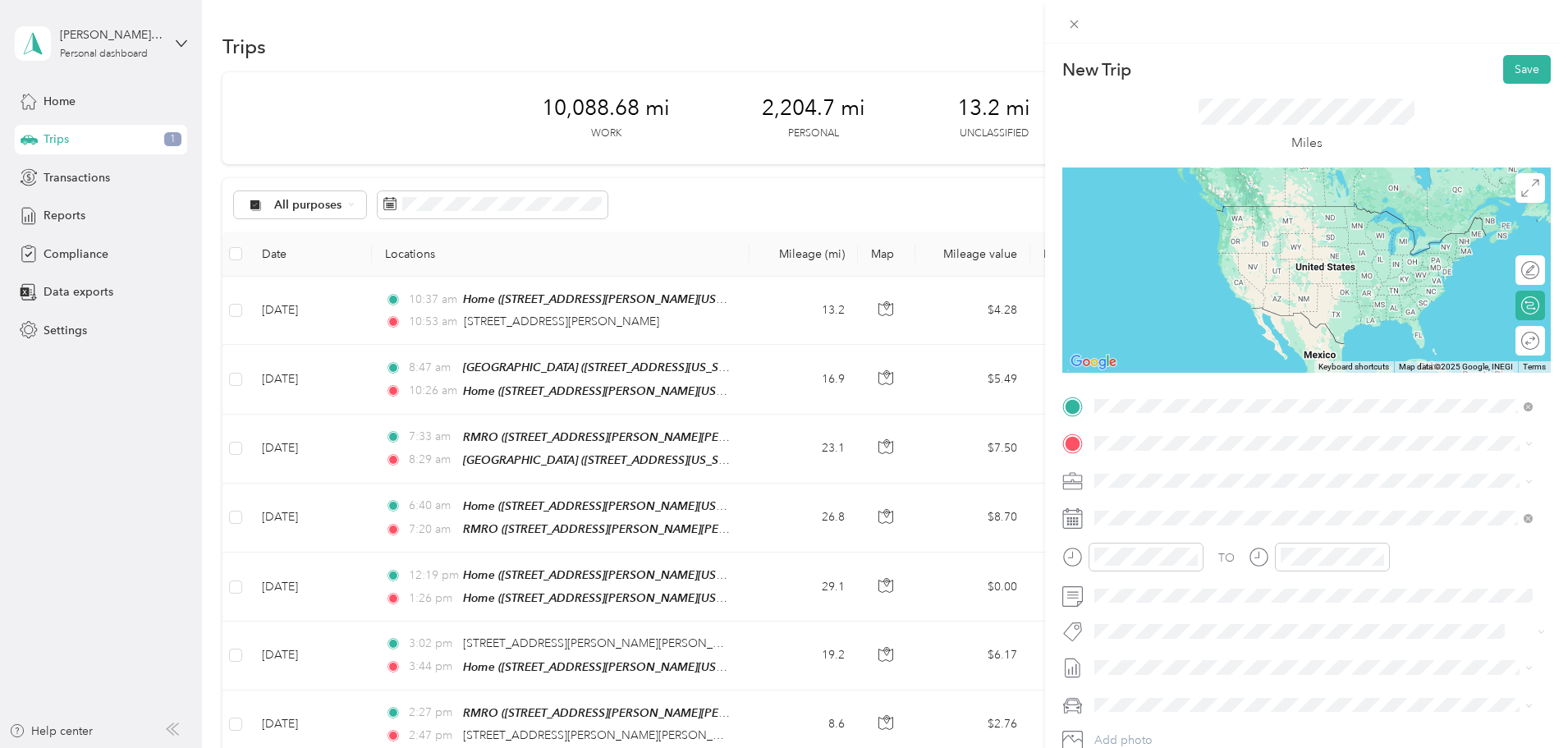
click at [1171, 473] on span "[STREET_ADDRESS][PERSON_NAME][US_STATE]" at bounding box center [1253, 465] width 256 height 15
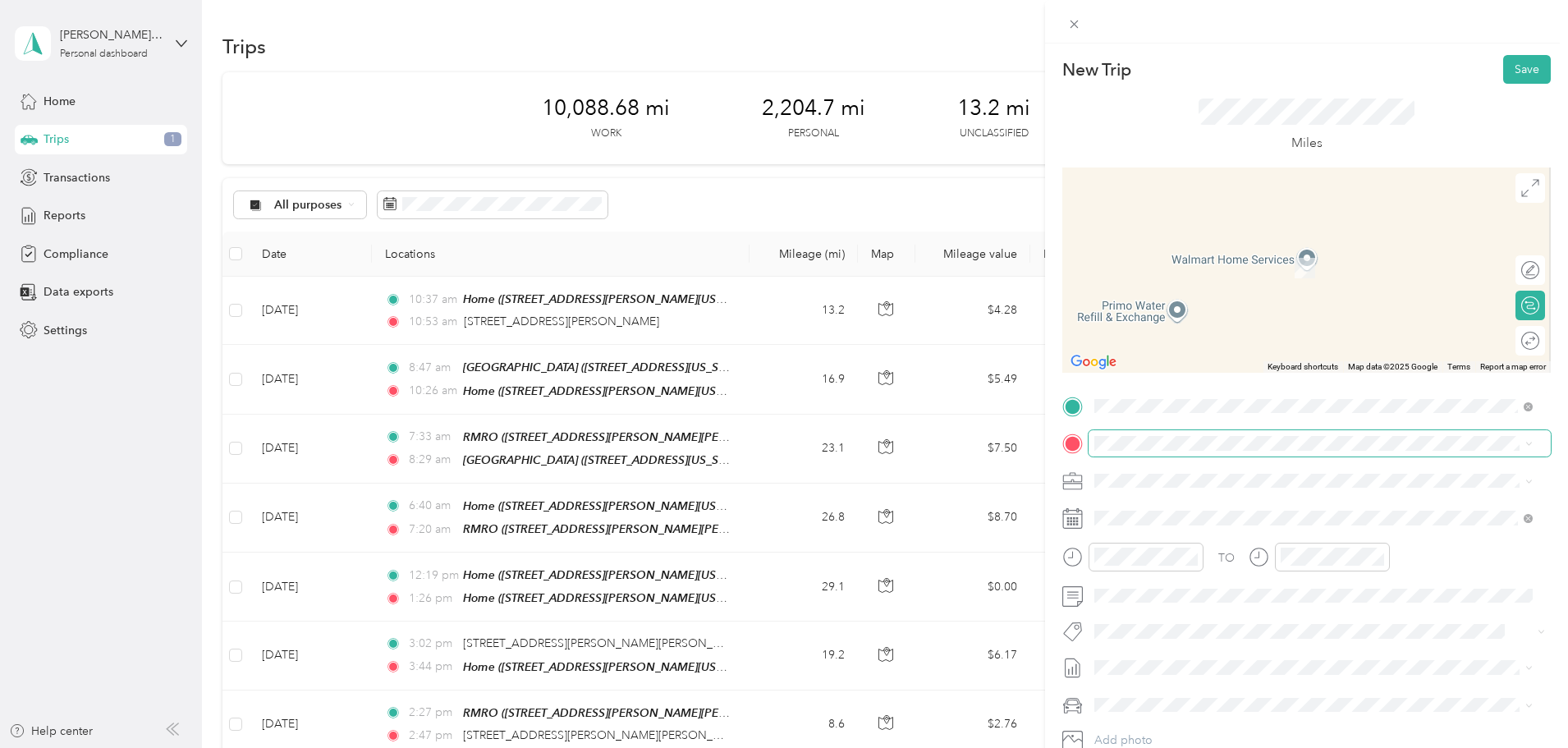
click at [1167, 452] on span at bounding box center [1320, 443] width 462 height 26
click at [1215, 528] on span "[STREET_ADDRESS][PERSON_NAME][PERSON_NAME][US_STATE]" at bounding box center [1299, 532] width 346 height 14
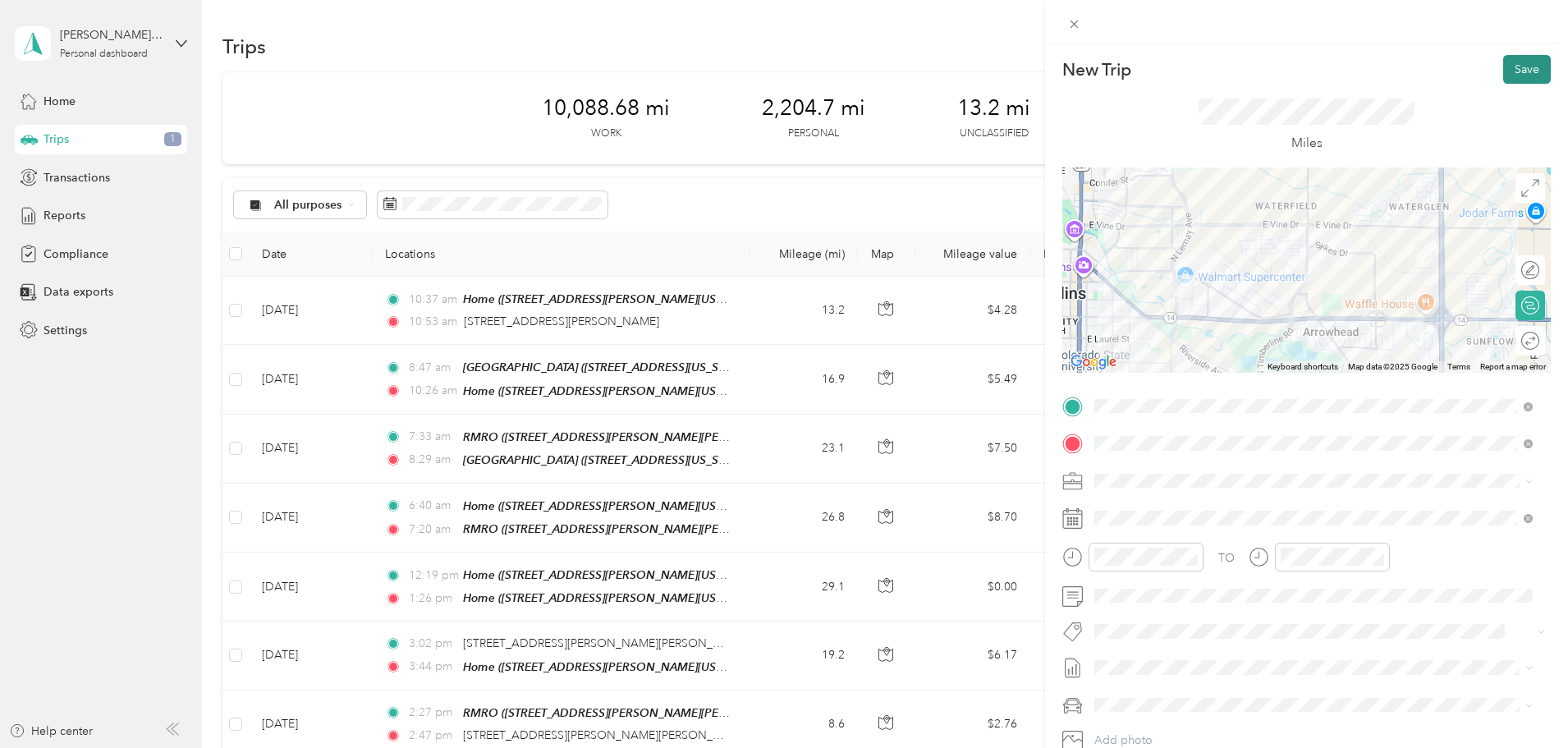
click at [1503, 65] on button "Save" at bounding box center [1526, 70] width 48 height 29
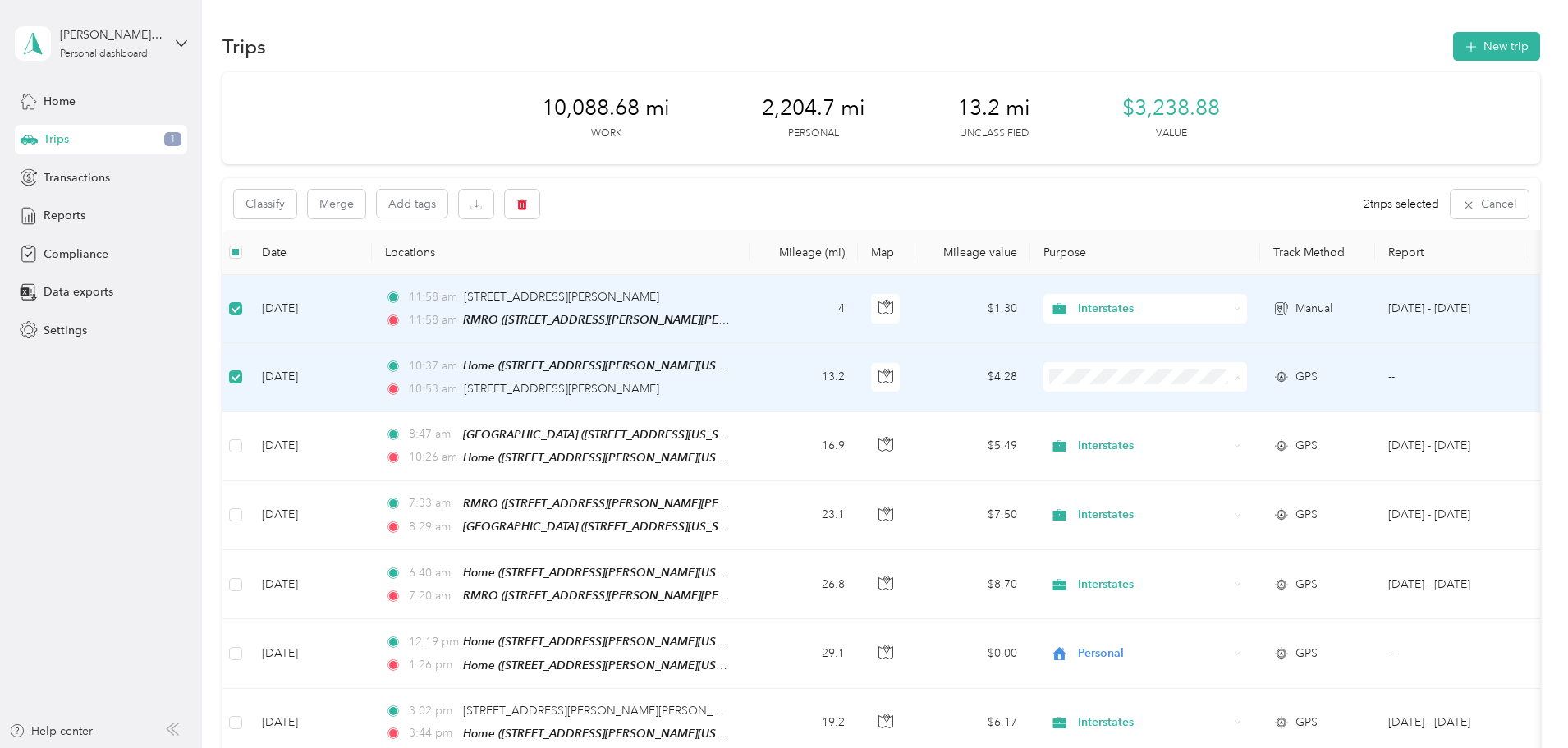
click at [1202, 402] on span "Interstates" at bounding box center [1270, 406] width 152 height 17
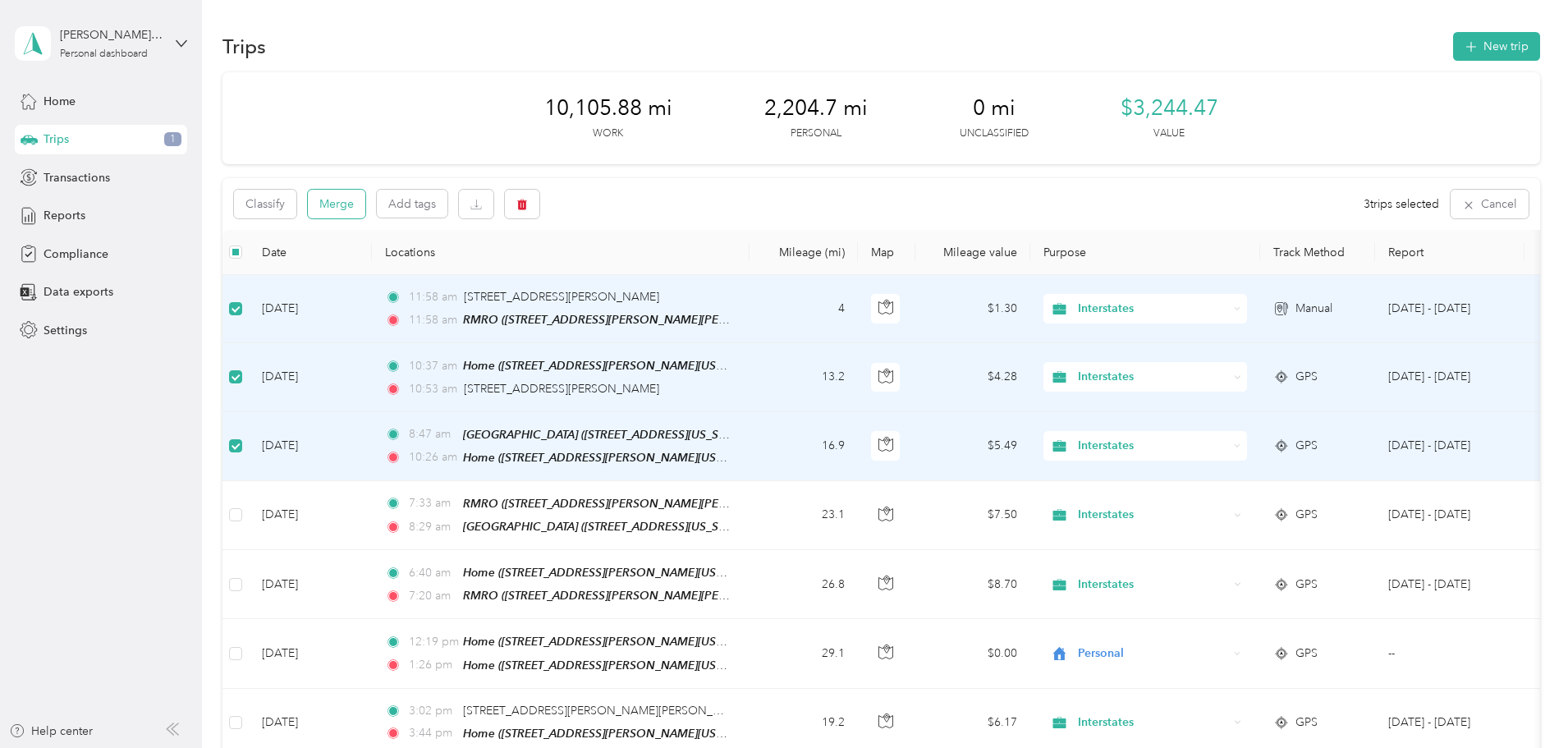
click at [365, 206] on button "Merge" at bounding box center [336, 204] width 57 height 29
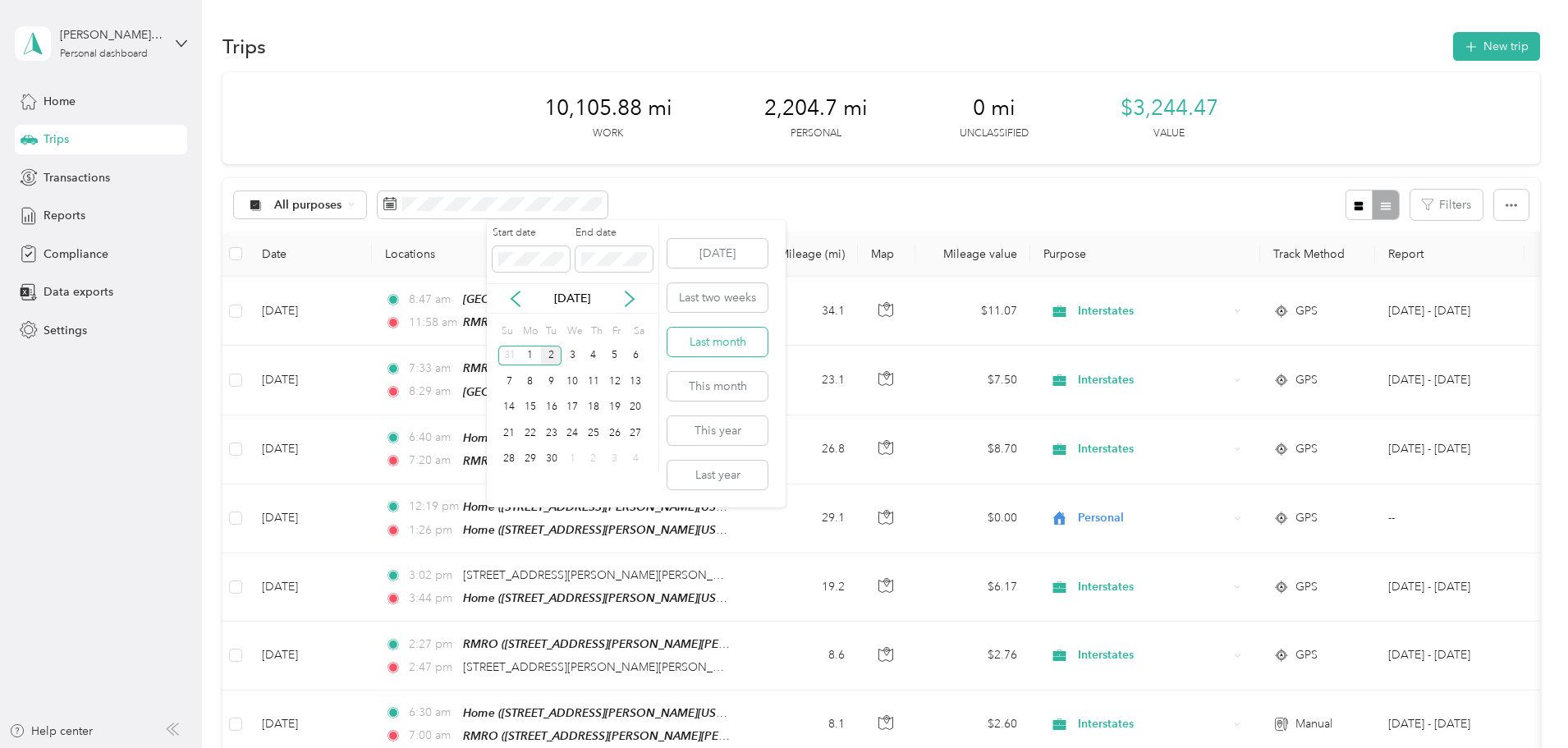
click at [731, 353] on button "Last month" at bounding box center [717, 342] width 100 height 29
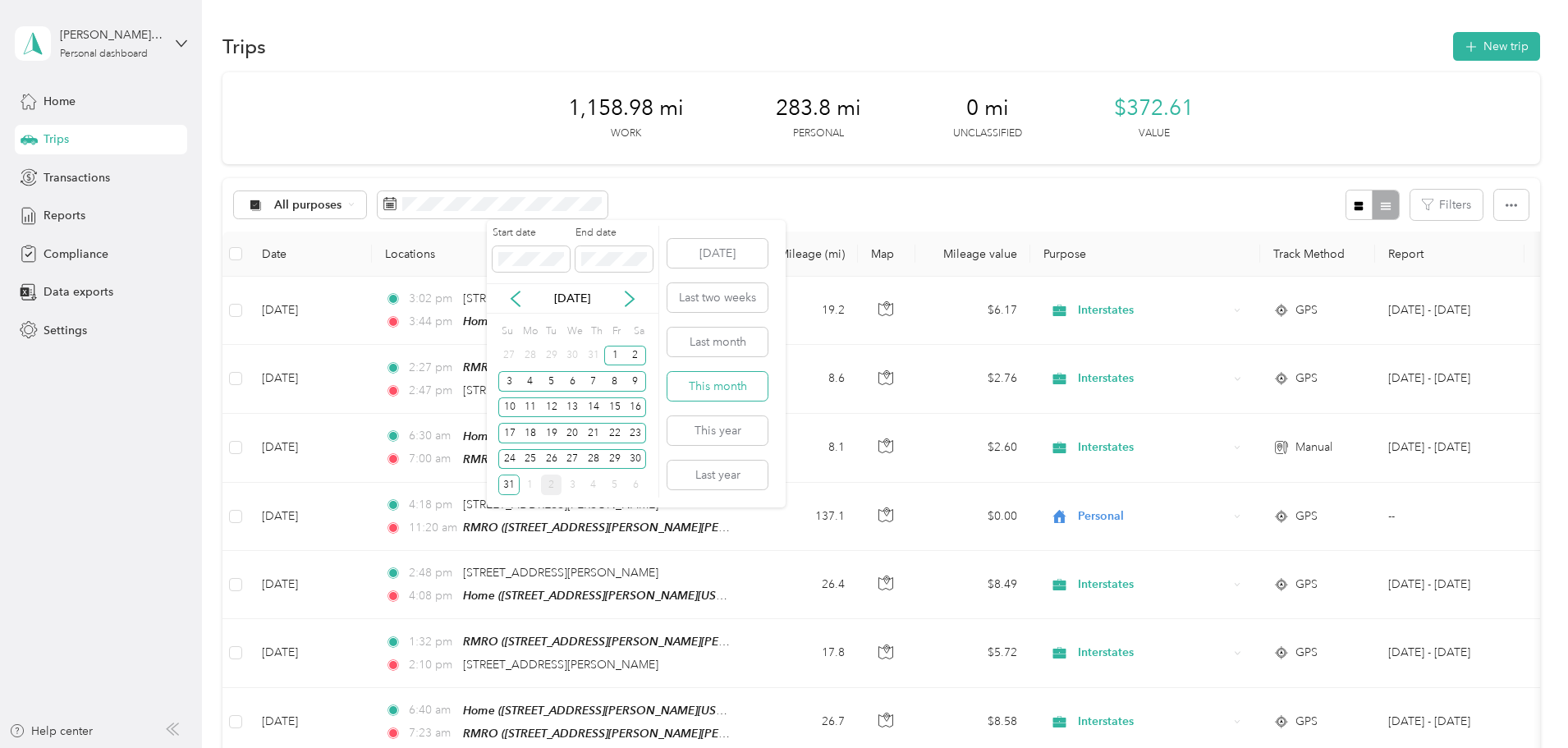
click at [711, 391] on button "This month" at bounding box center [717, 386] width 100 height 29
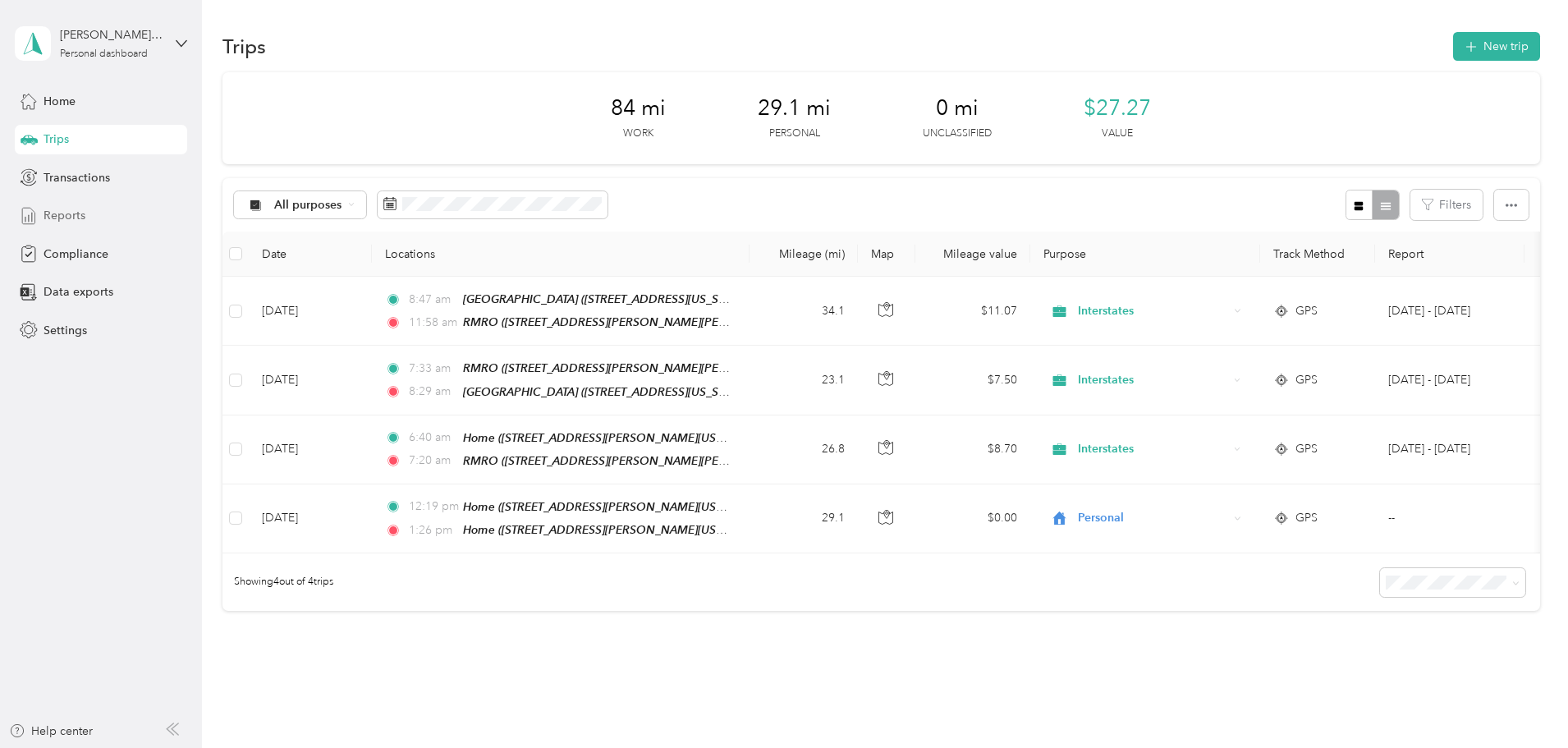
click at [81, 219] on span "Reports" at bounding box center [64, 215] width 42 height 17
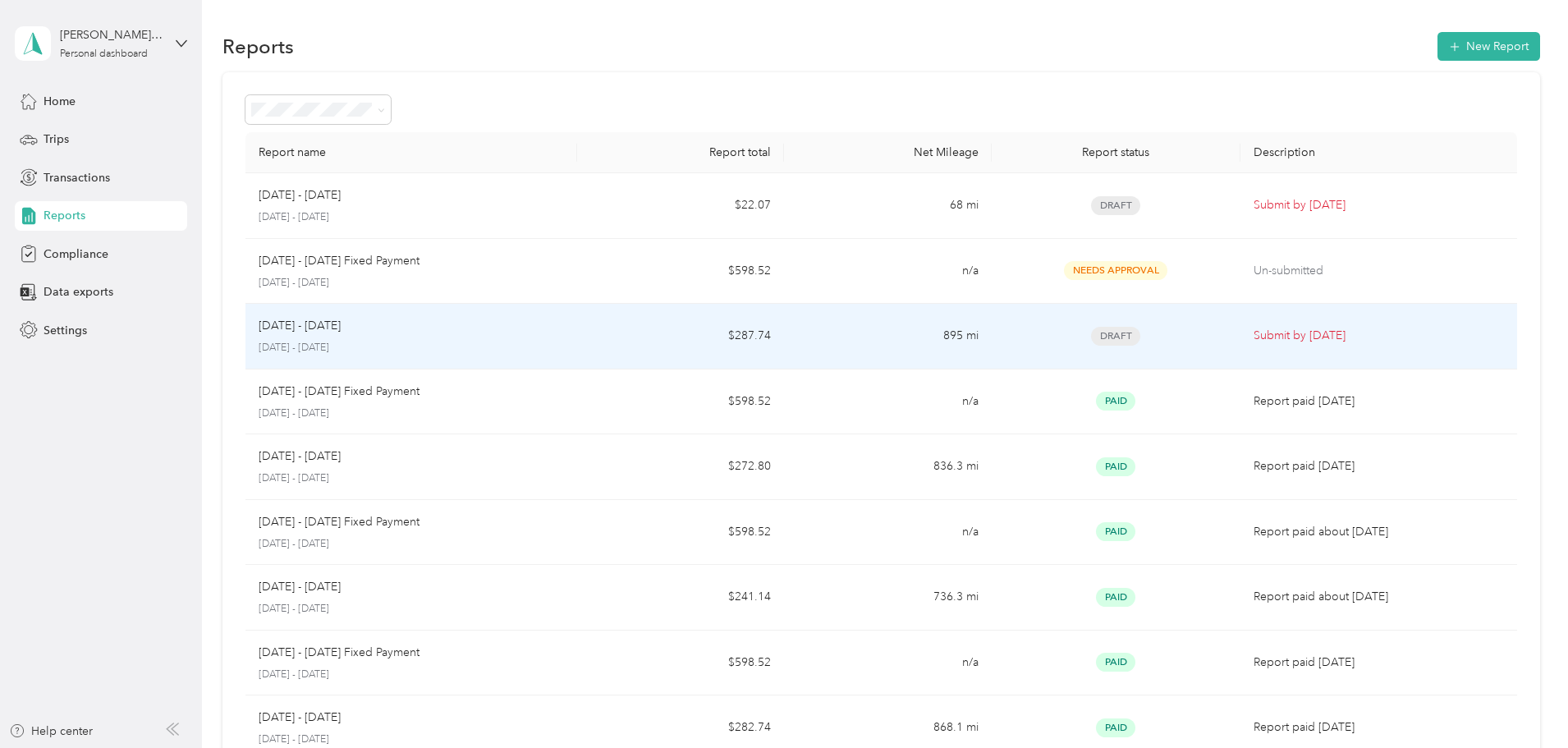
click at [555, 332] on div "[DATE] - [DATE]" at bounding box center [411, 326] width 305 height 18
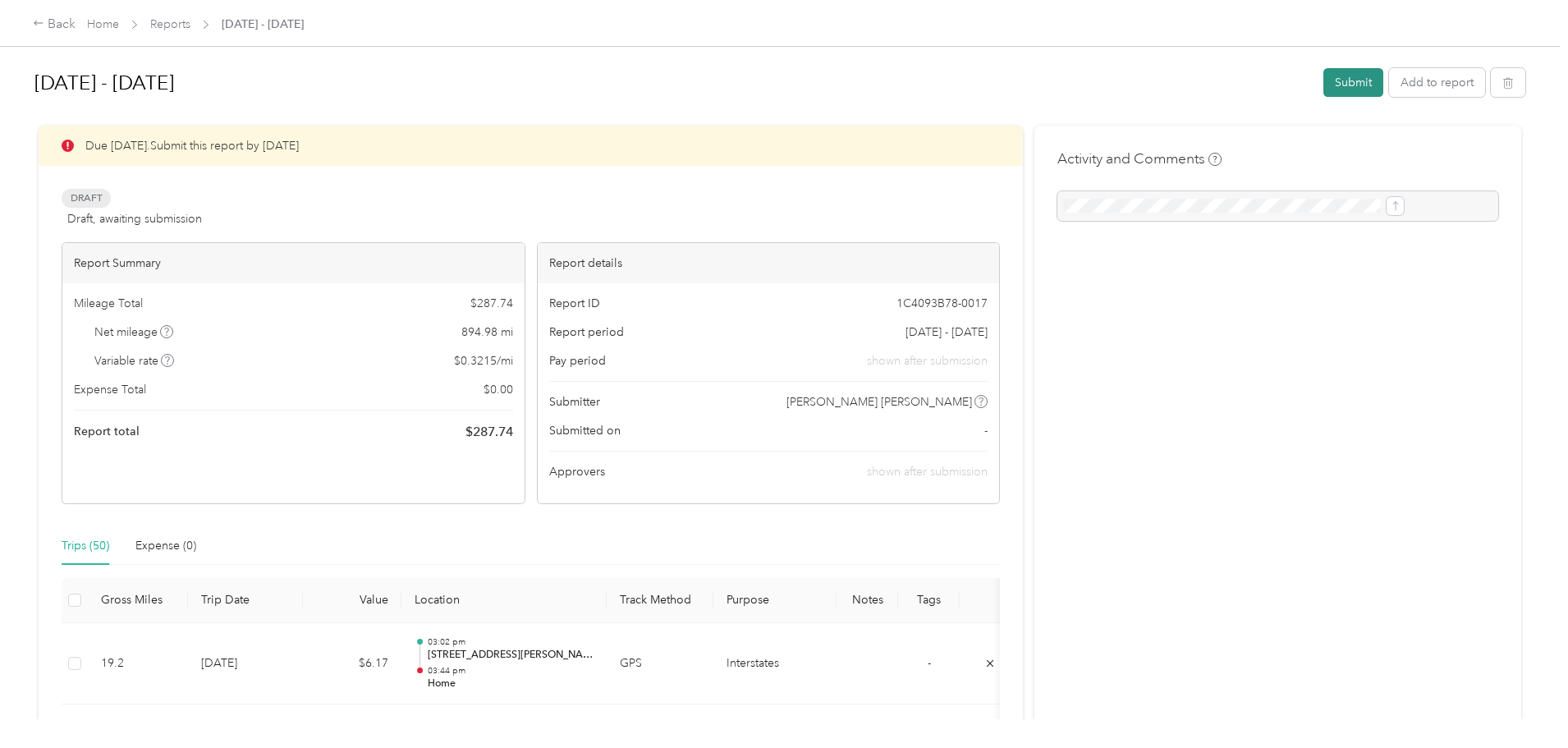
click at [1323, 89] on button "Submit" at bounding box center [1353, 83] width 60 height 29
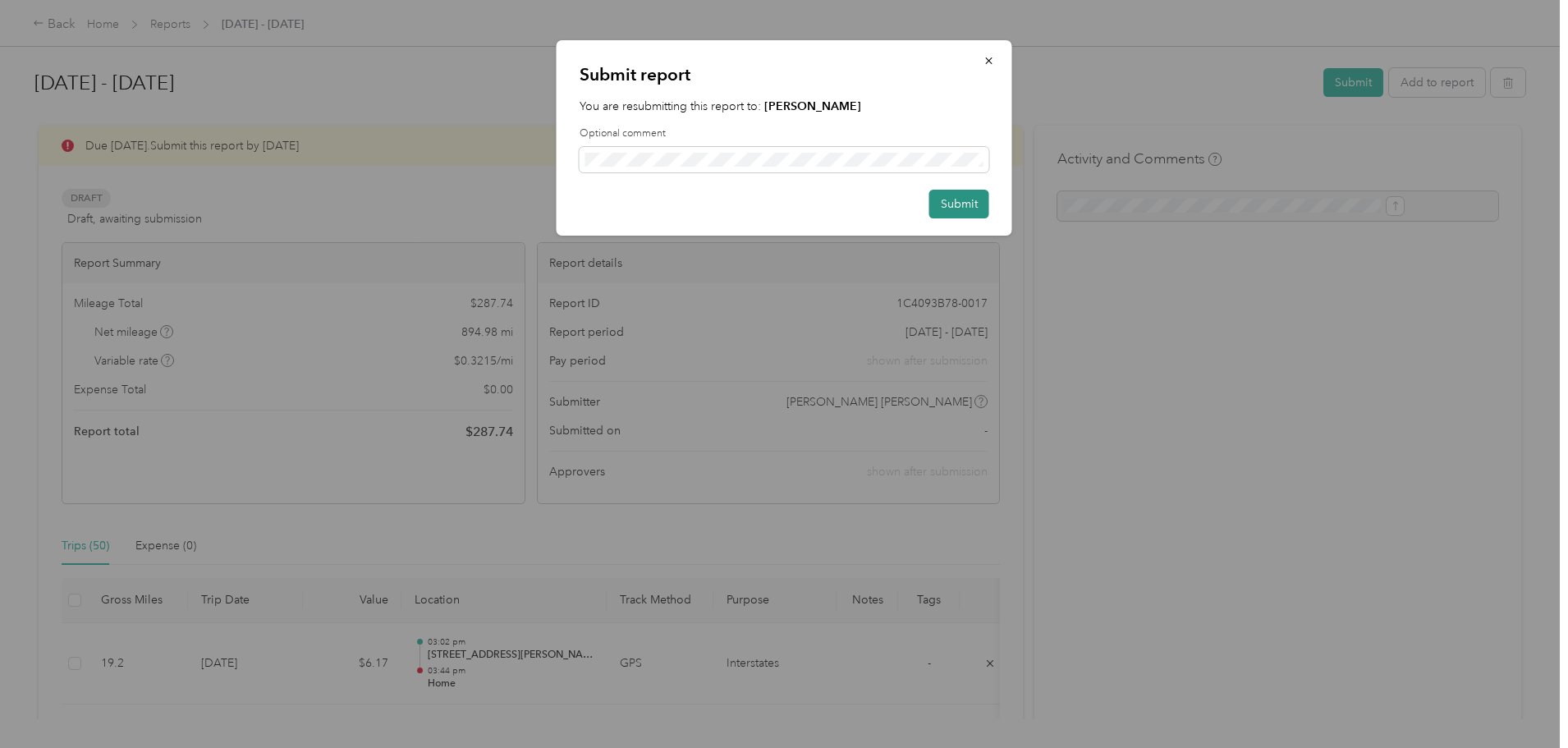
click at [935, 210] on button "Submit" at bounding box center [959, 204] width 60 height 29
